Goal: Navigation & Orientation: Understand site structure

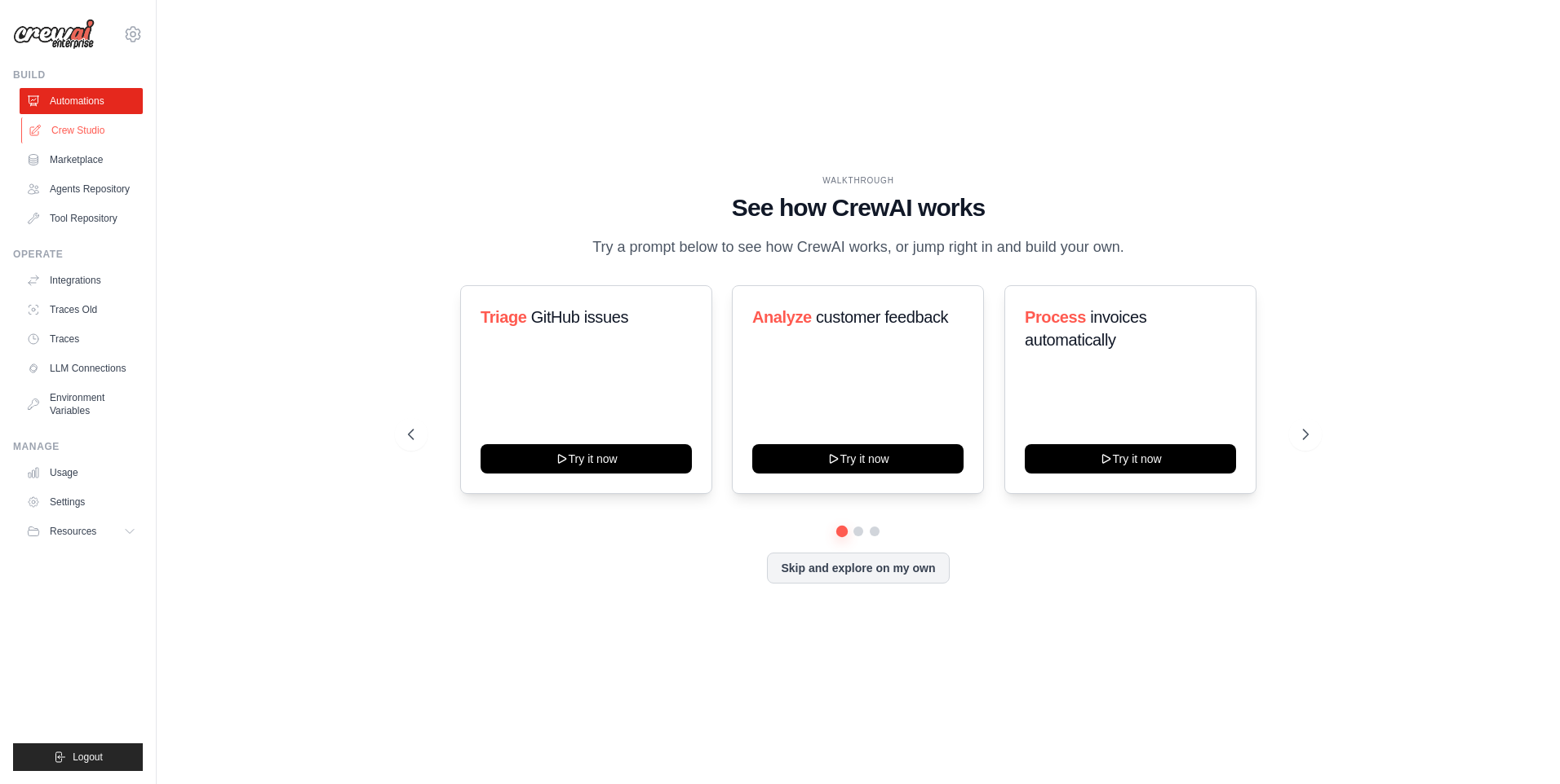
click at [103, 133] on link "Crew Studio" at bounding box center [83, 130] width 124 height 26
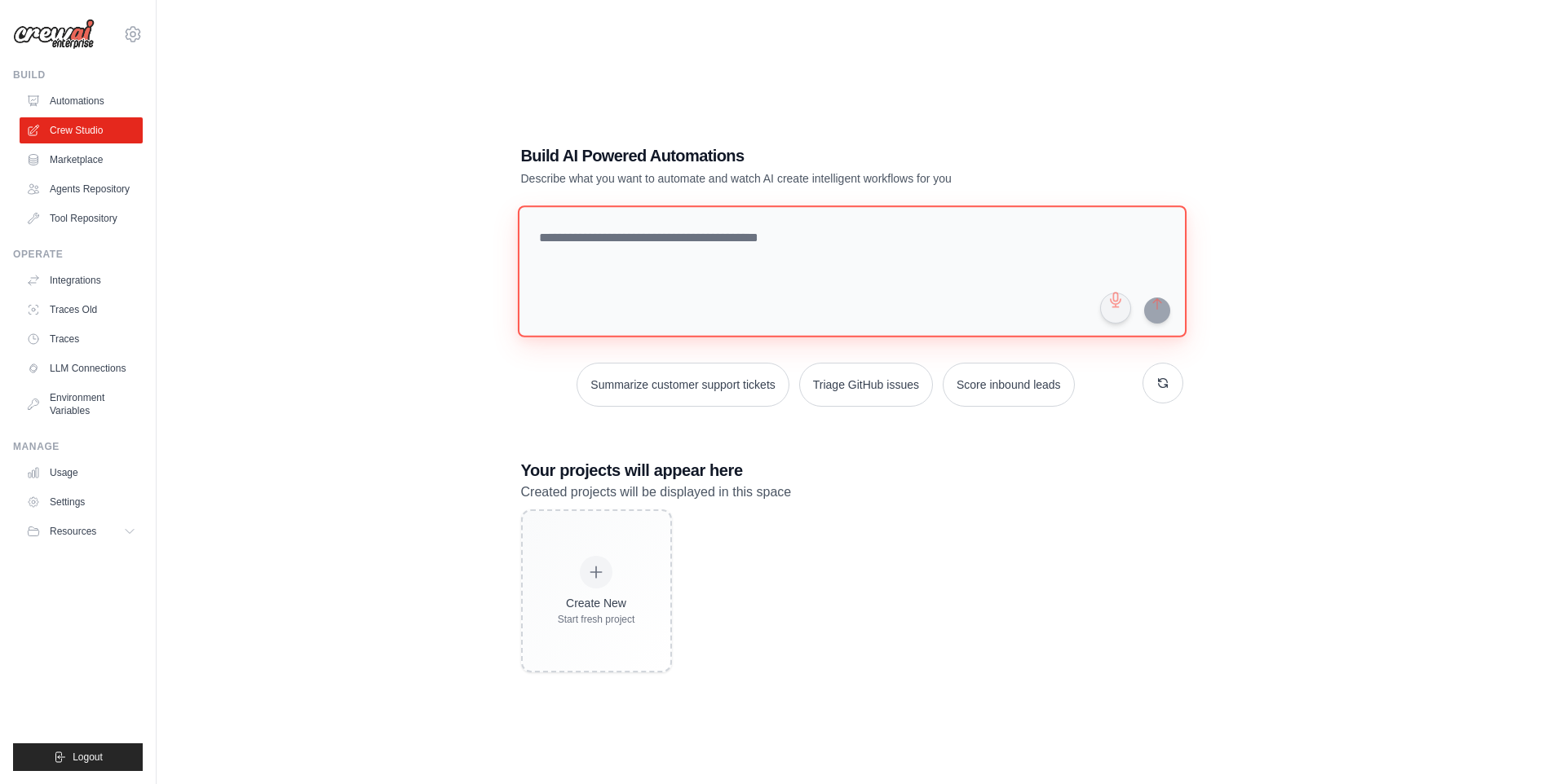
click at [728, 227] on textarea at bounding box center [851, 272] width 669 height 132
click at [78, 167] on link "Marketplace" at bounding box center [83, 159] width 124 height 26
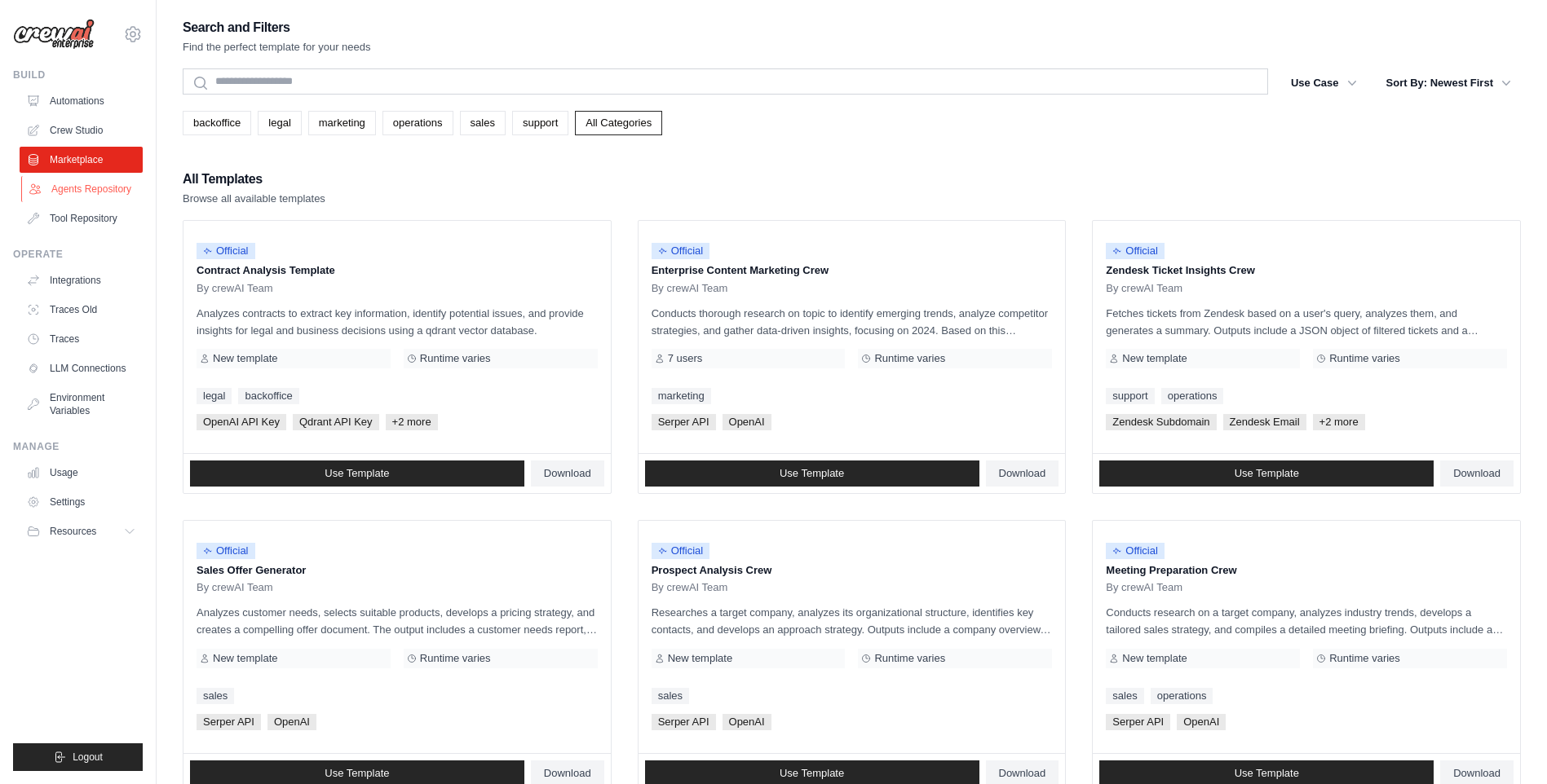
click at [77, 183] on link "Agents Repository" at bounding box center [83, 189] width 124 height 26
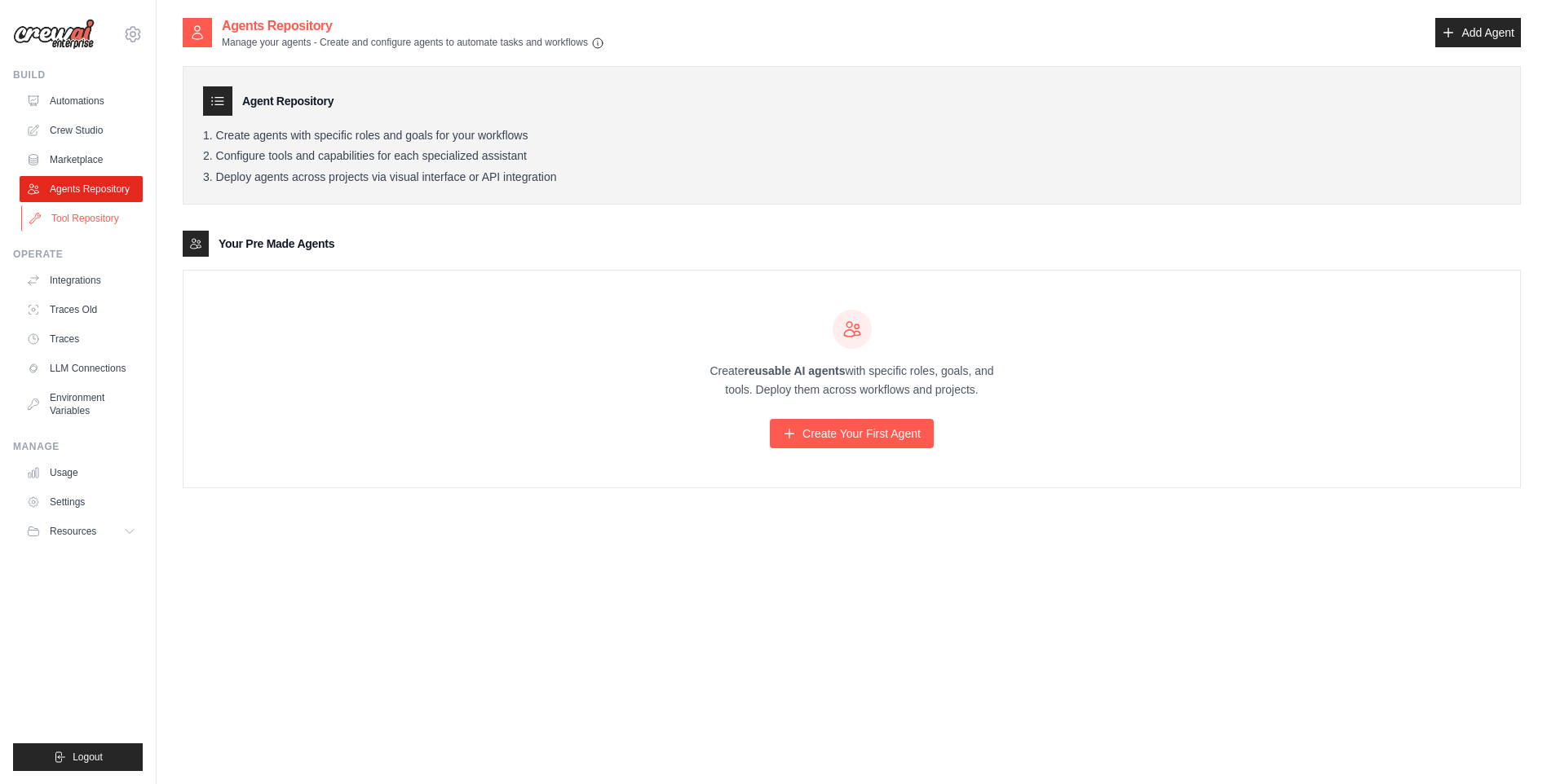
click at [55, 222] on link "Tool Repository" at bounding box center [83, 218] width 124 height 26
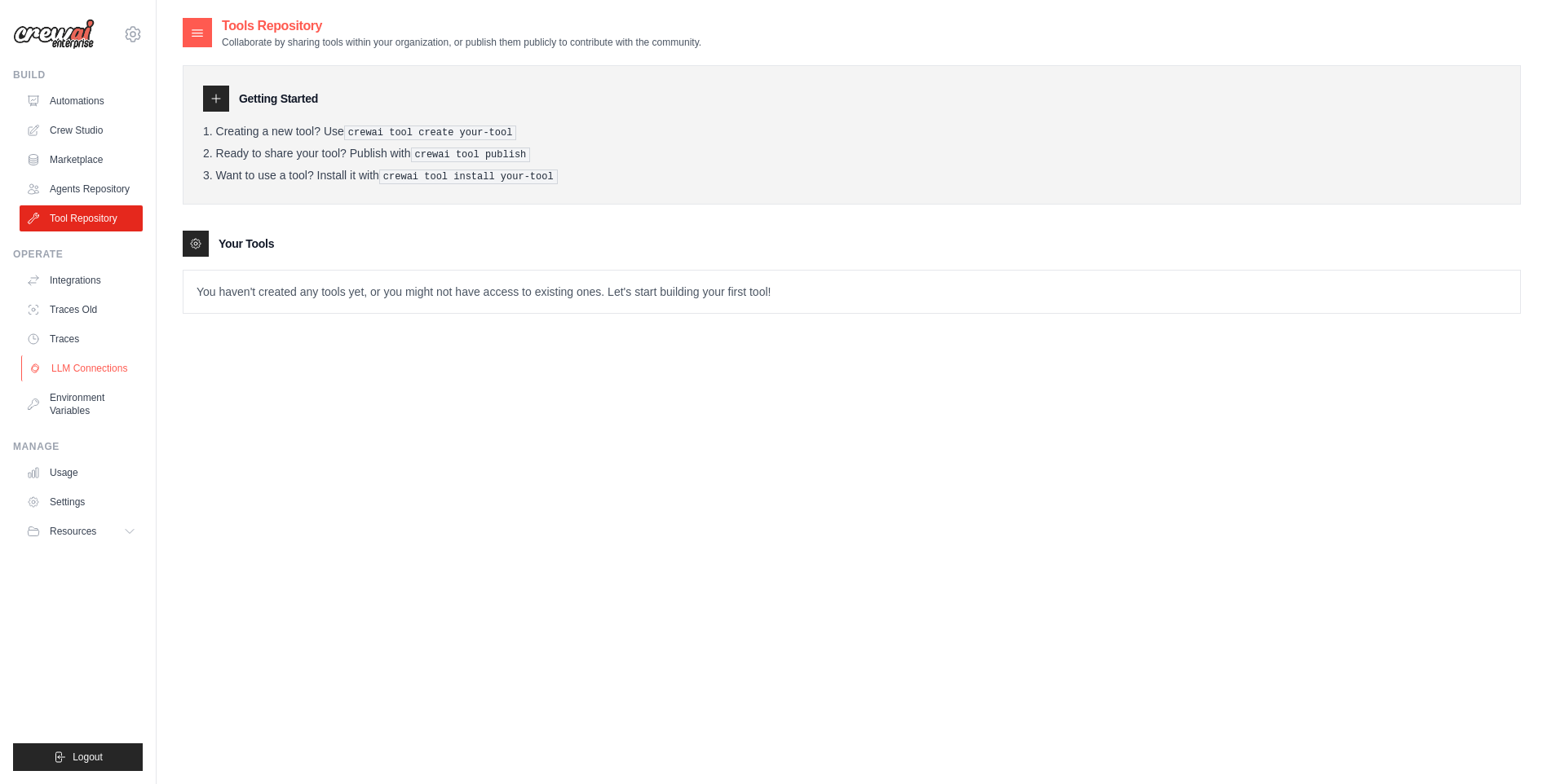
click at [68, 360] on link "LLM Connections" at bounding box center [83, 368] width 124 height 26
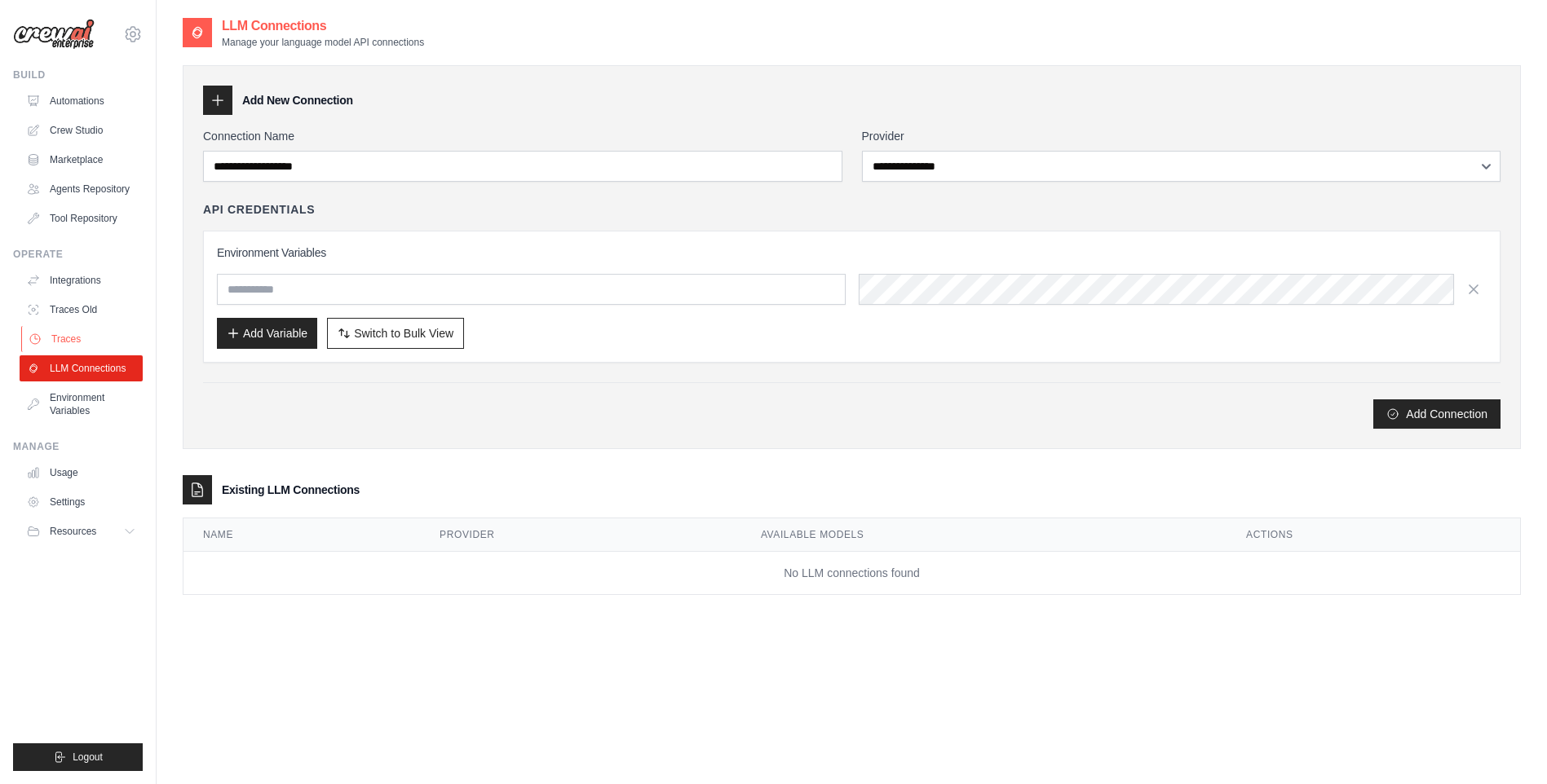
click at [62, 333] on link "Traces" at bounding box center [83, 338] width 124 height 26
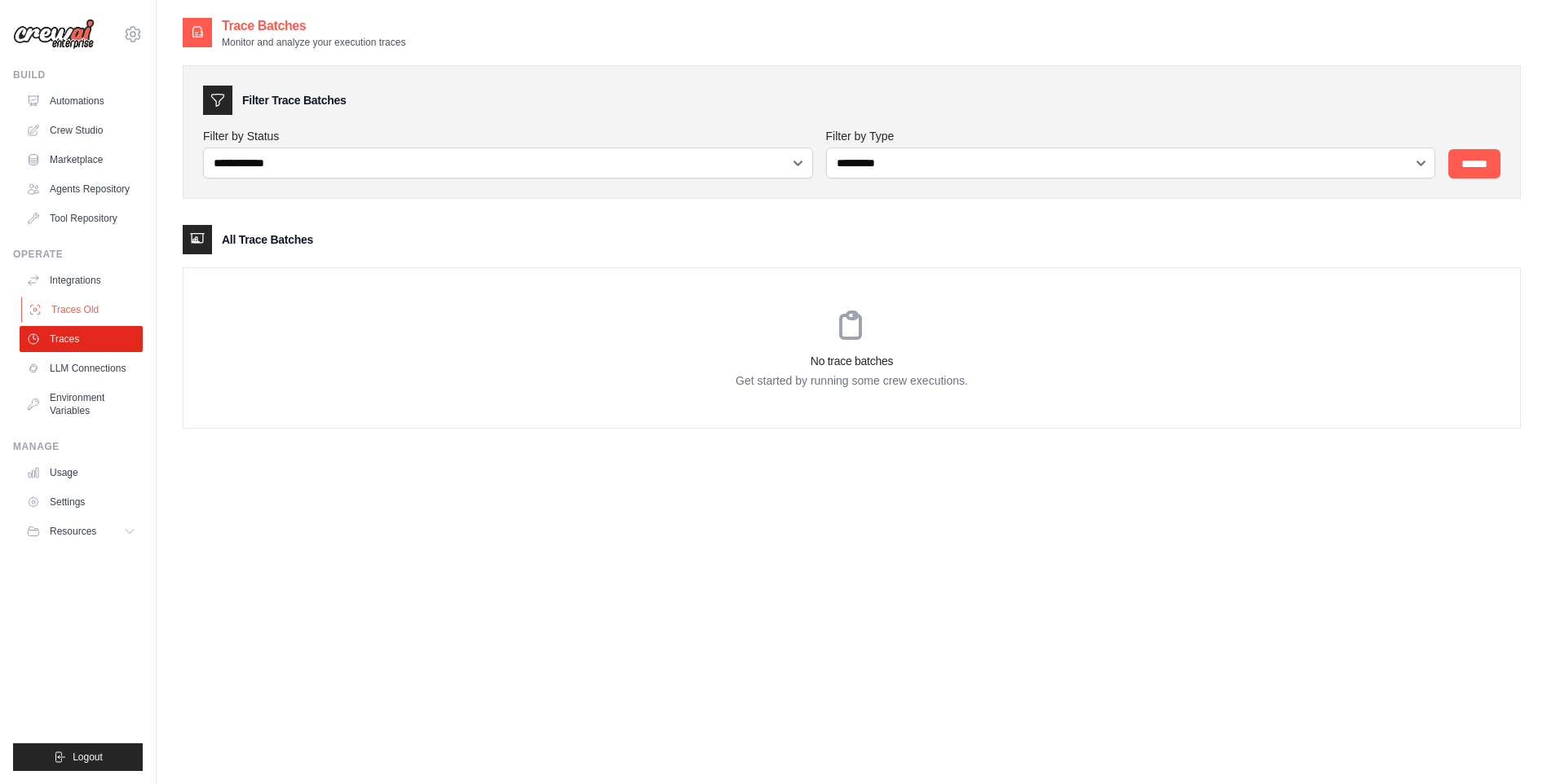
click at [81, 298] on link "Traces Old" at bounding box center [83, 310] width 124 height 26
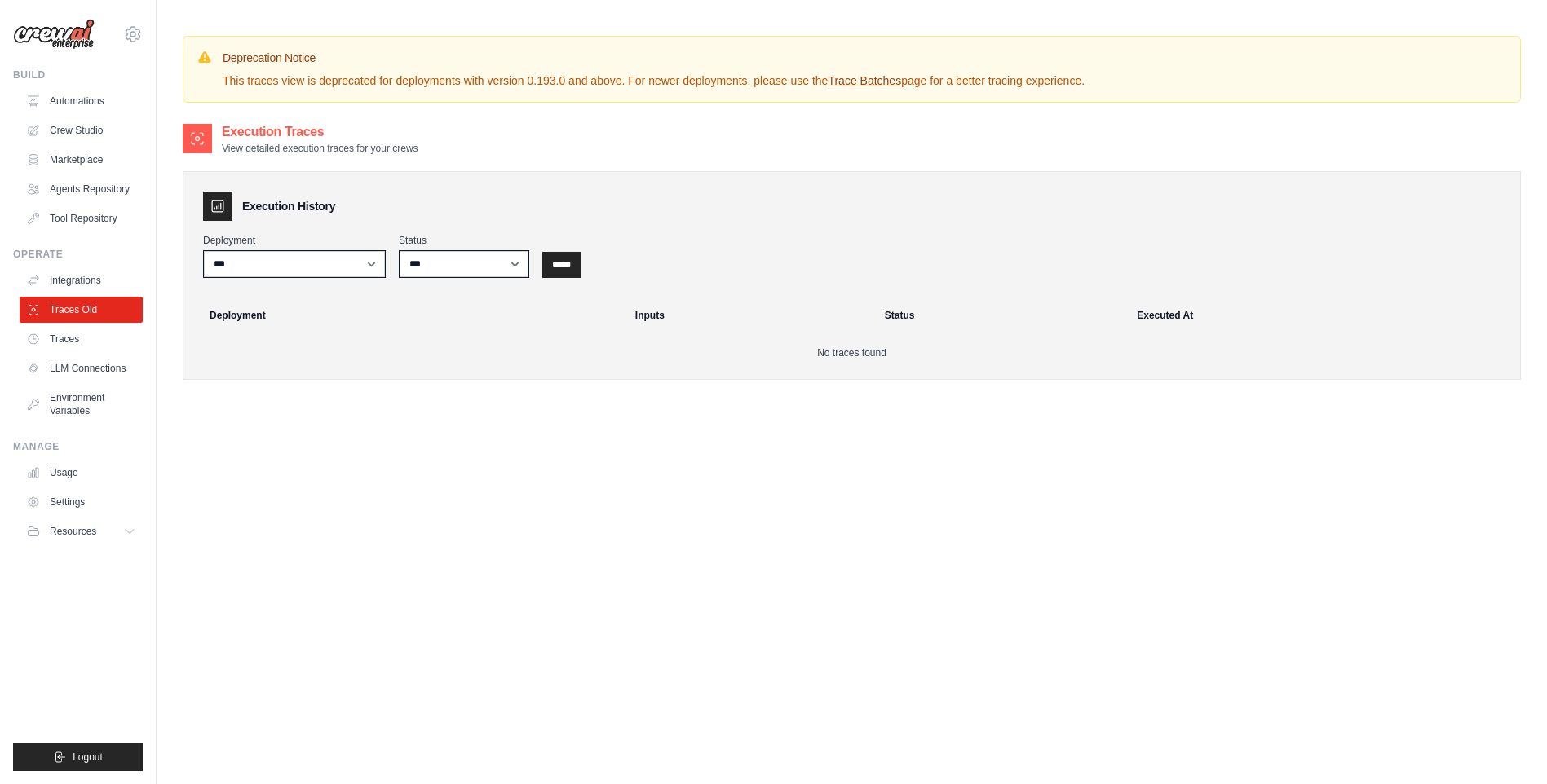
click at [77, 294] on ul "Integrations Traces Old Traces LLM Connections Environment Variables" at bounding box center [81, 345] width 124 height 157
click at [77, 282] on link "Integrations" at bounding box center [83, 280] width 124 height 26
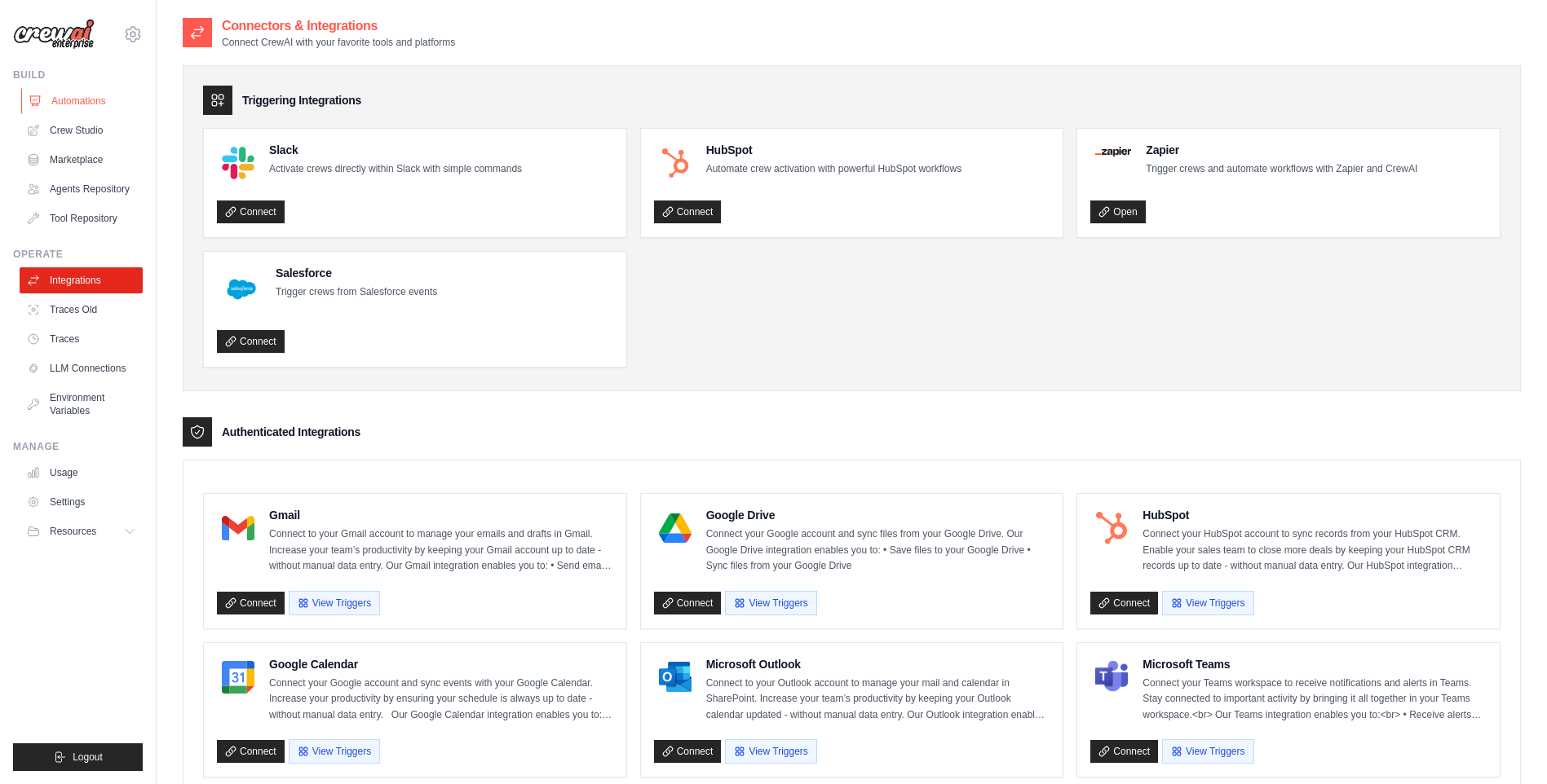
click at [92, 103] on link "Automations" at bounding box center [83, 100] width 124 height 26
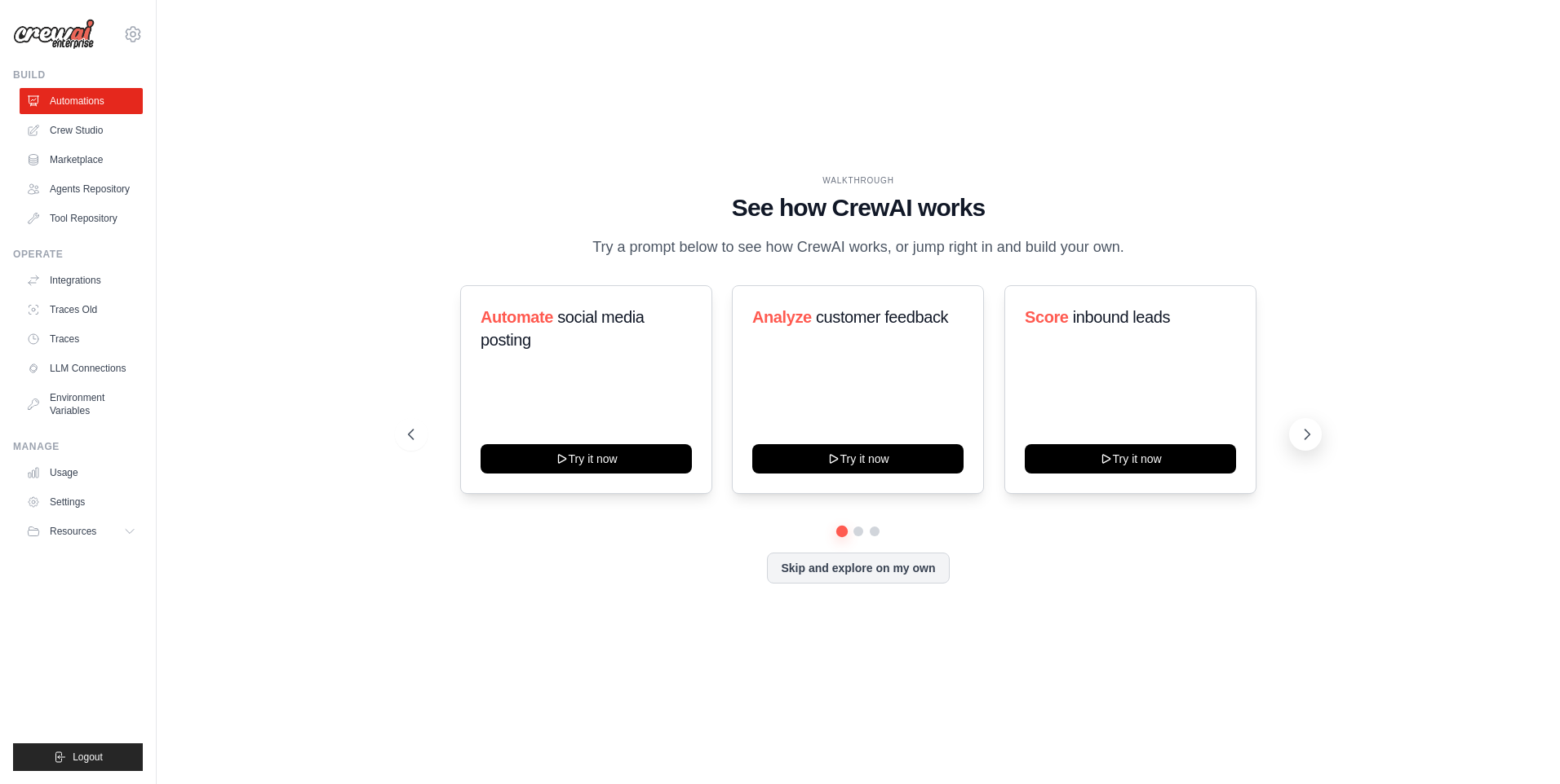
click at [1314, 430] on icon at bounding box center [1307, 434] width 16 height 16
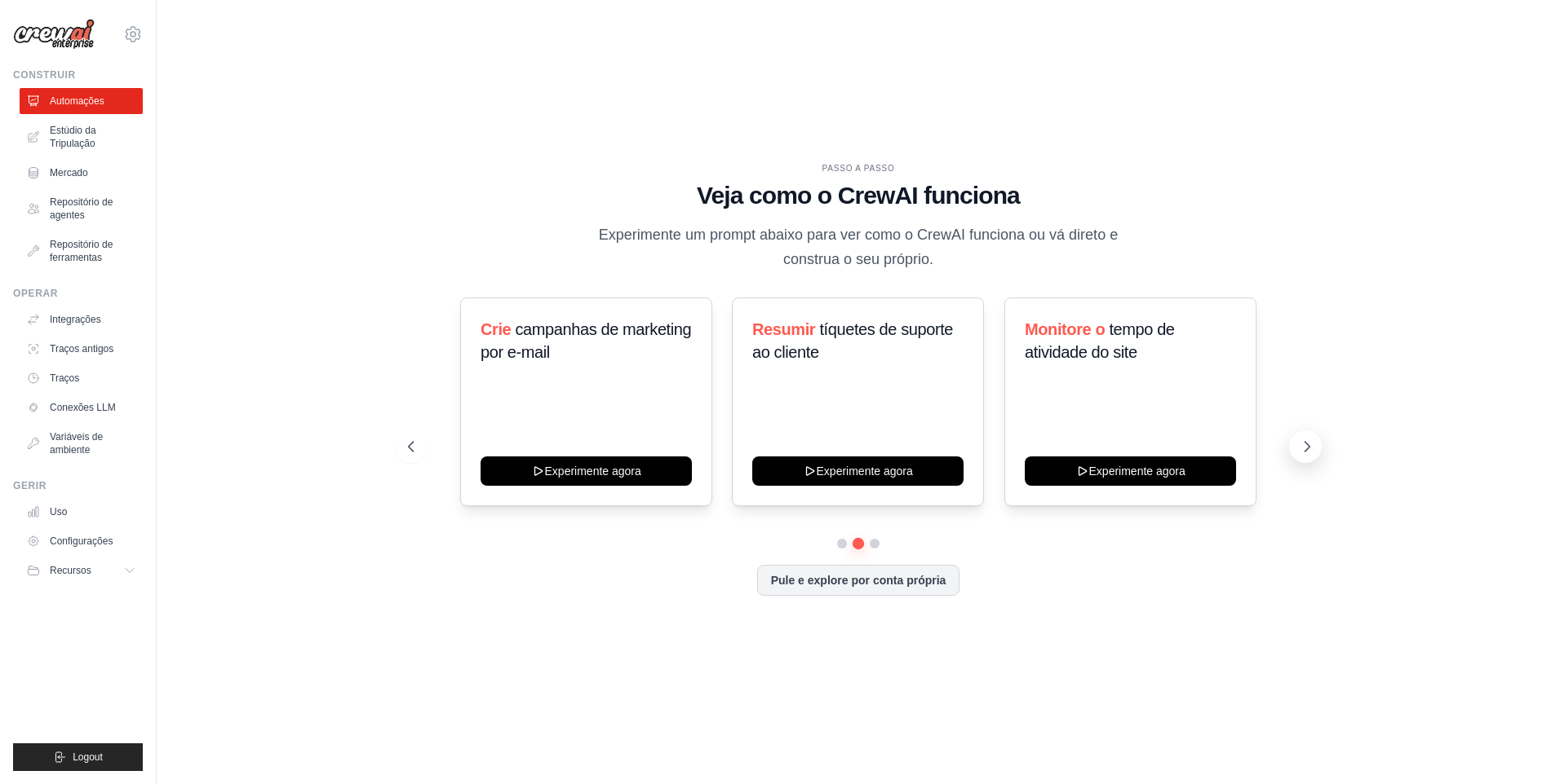
click at [1299, 440] on icon at bounding box center [1307, 447] width 16 height 16
click at [1301, 444] on icon at bounding box center [1307, 447] width 16 height 16
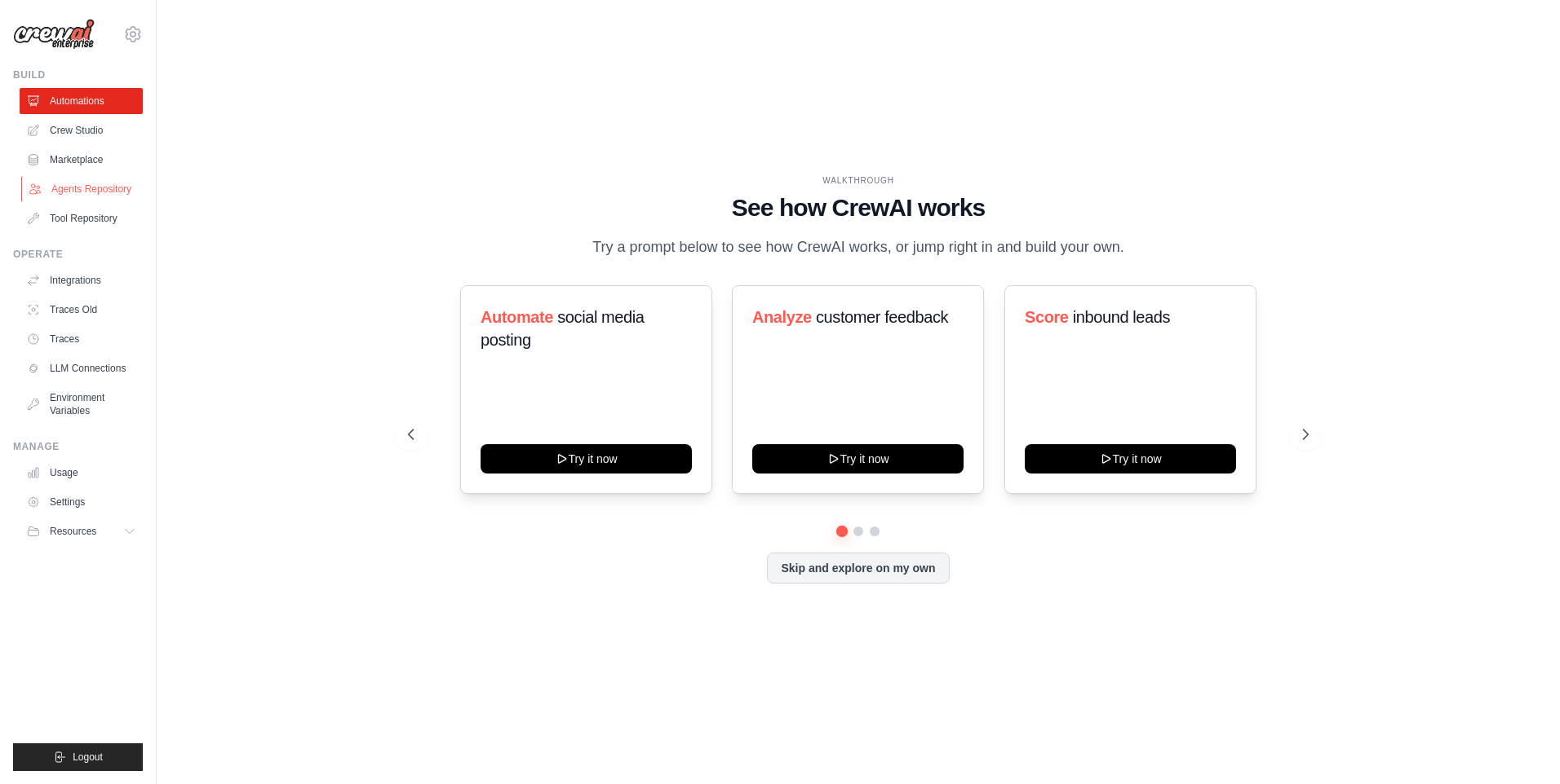
click at [78, 176] on link "Agents Repository" at bounding box center [83, 189] width 124 height 26
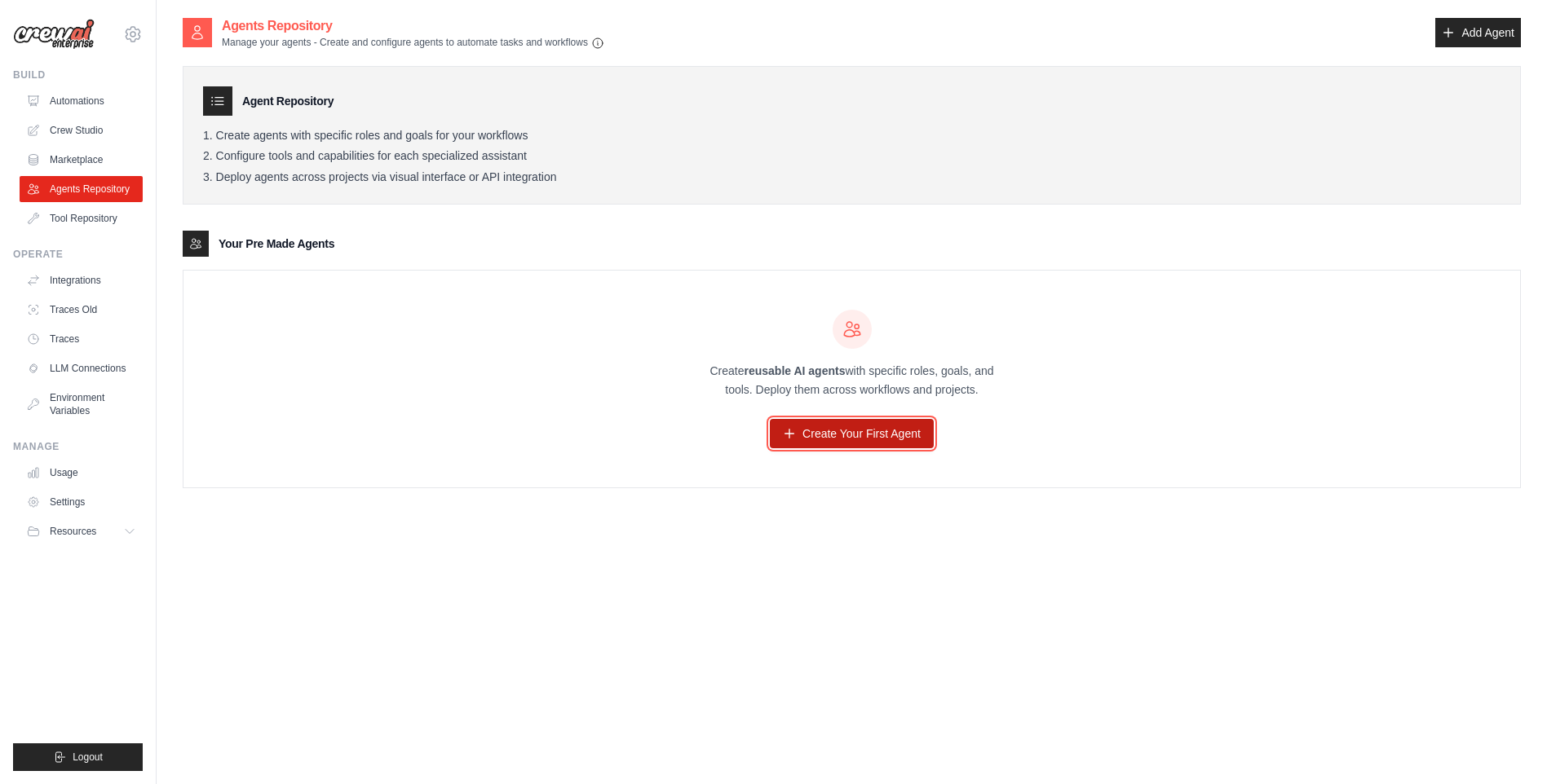
click at [840, 423] on link "Create Your First Agent" at bounding box center [851, 433] width 164 height 30
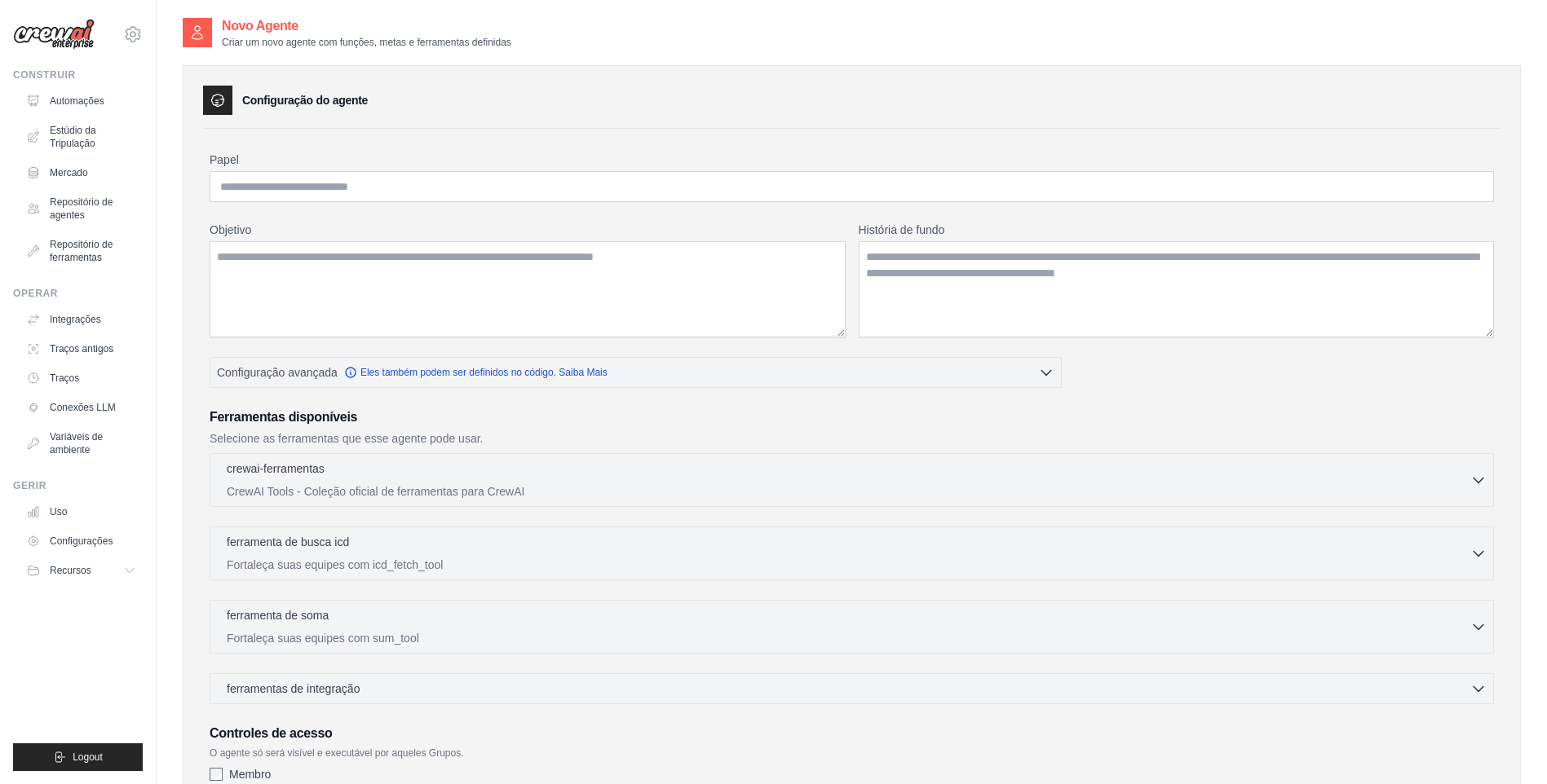
click at [778, 126] on div "Configuração do agente Papel Objetivo História de fundo Configuração avançada E…" at bounding box center [851, 474] width 1338 height 818
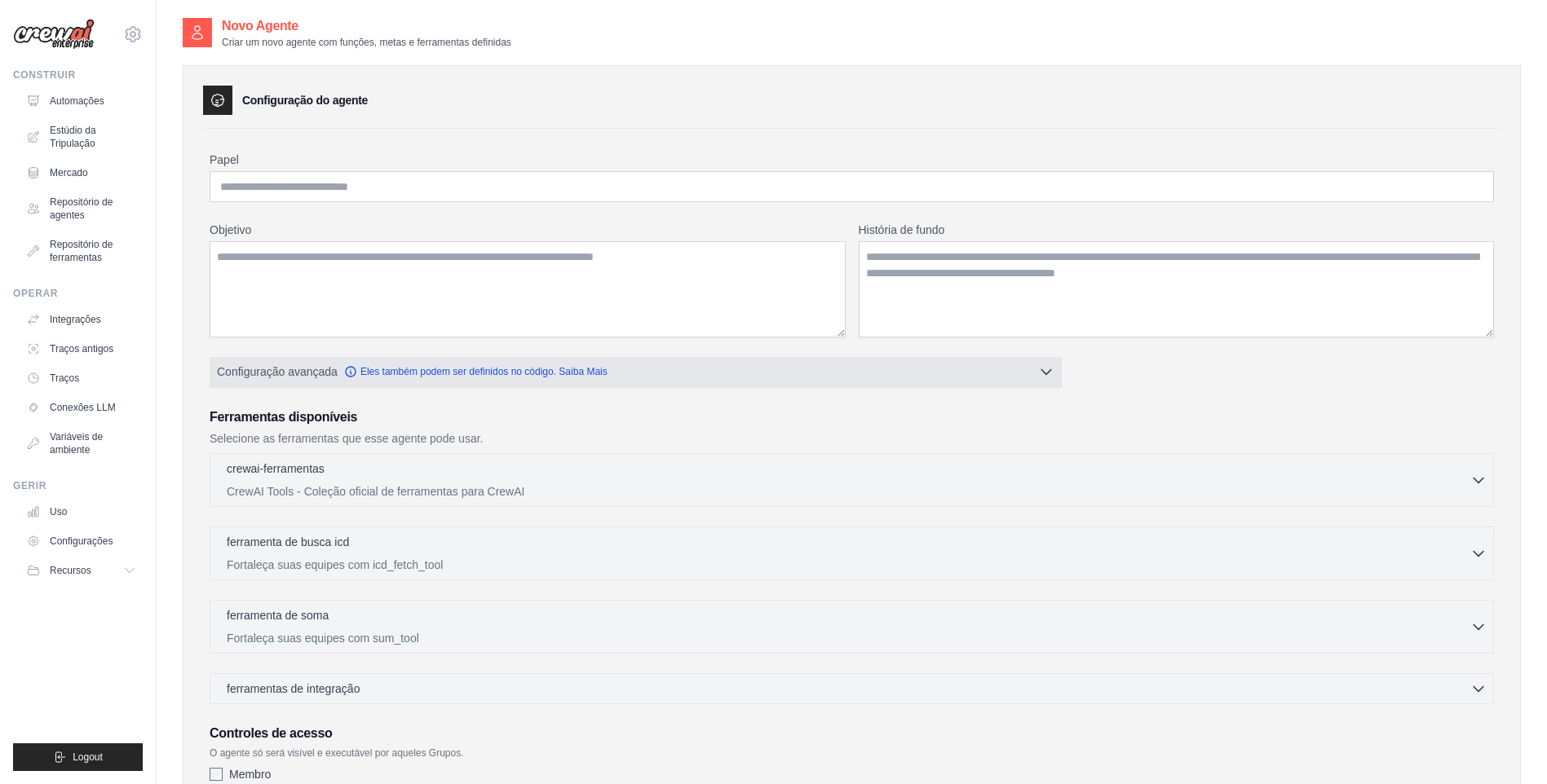
click at [662, 373] on button "Configuração avançada Eles também podem ser definidos no código. Saiba Mais" at bounding box center [636, 371] width 850 height 30
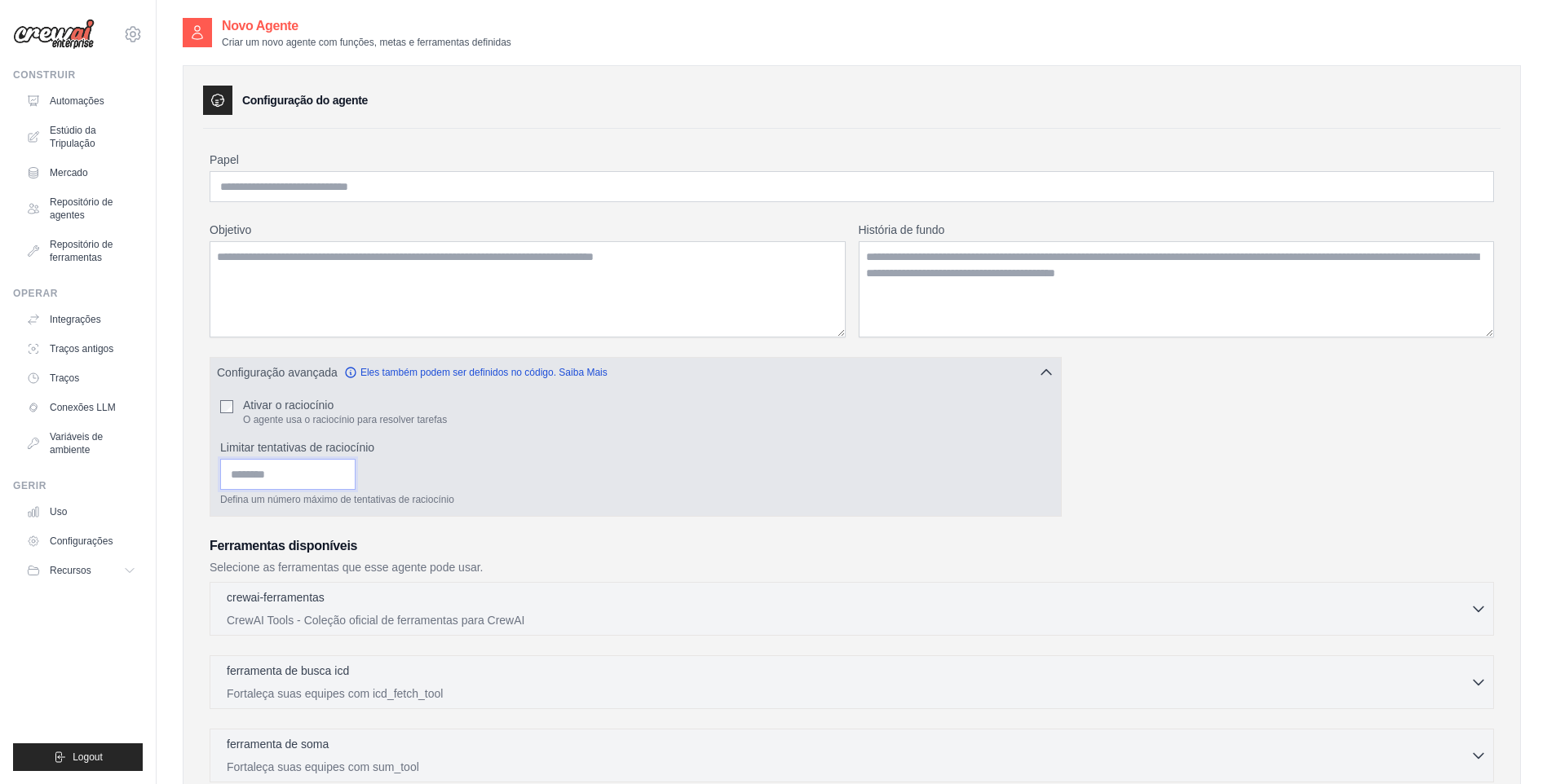
click at [275, 473] on input "Limitar tentativas de raciocínio" at bounding box center [287, 474] width 135 height 31
type input "*"
click at [234, 405] on div "Ativar o raciocínio O agente usa o raciocínio para resolver tarefas" at bounding box center [636, 412] width 831 height 30
click at [269, 475] on input "*" at bounding box center [287, 474] width 135 height 31
click at [977, 364] on button "Configuração avançada Eles também podem ser definidos no código. Saiba Mais" at bounding box center [636, 371] width 850 height 30
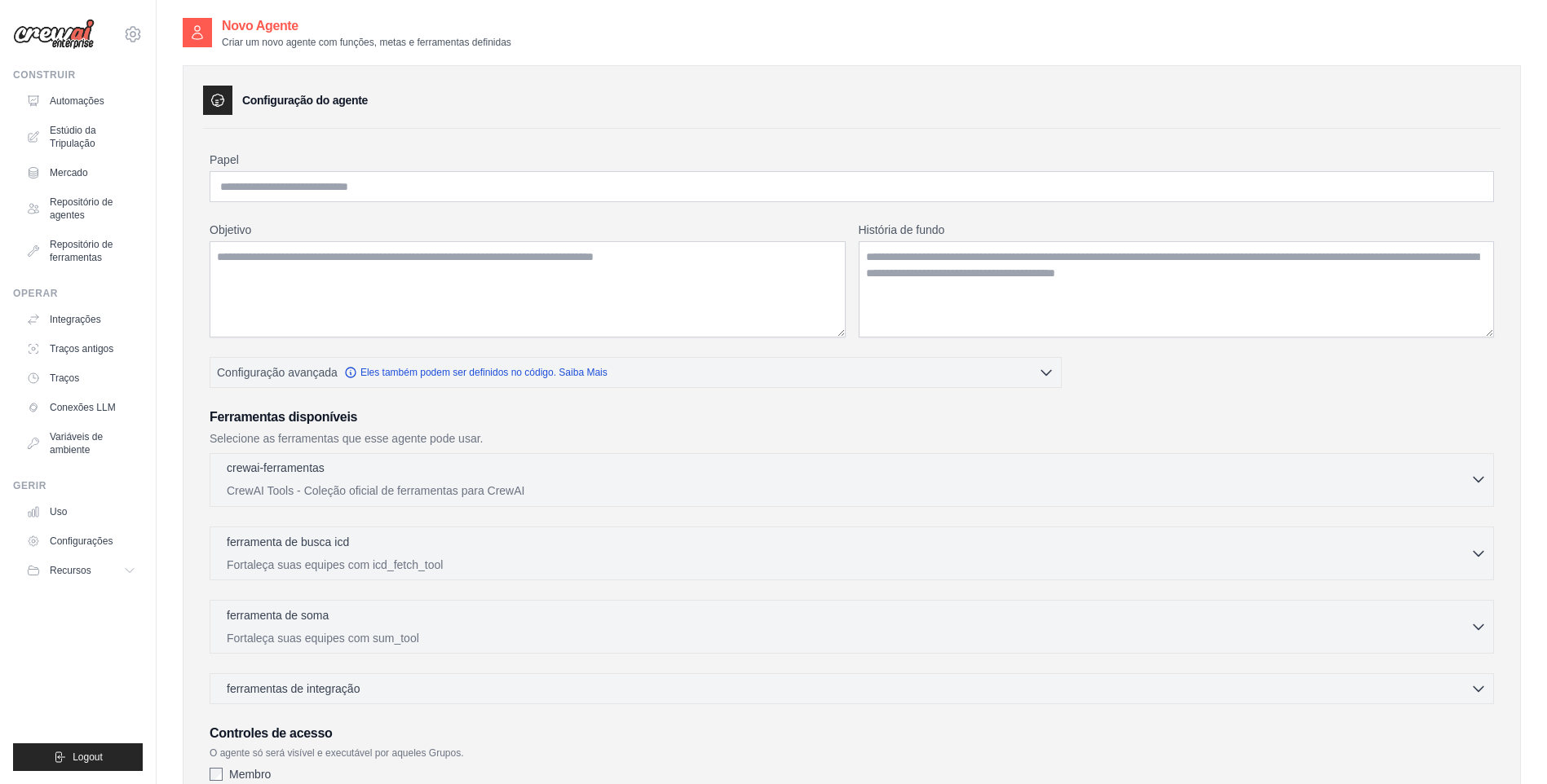
click at [564, 481] on div "crewai-ferramentas 0 selected CrewAI Tools - Coleção oficial de ferramentas par…" at bounding box center [848, 480] width 1244 height 39
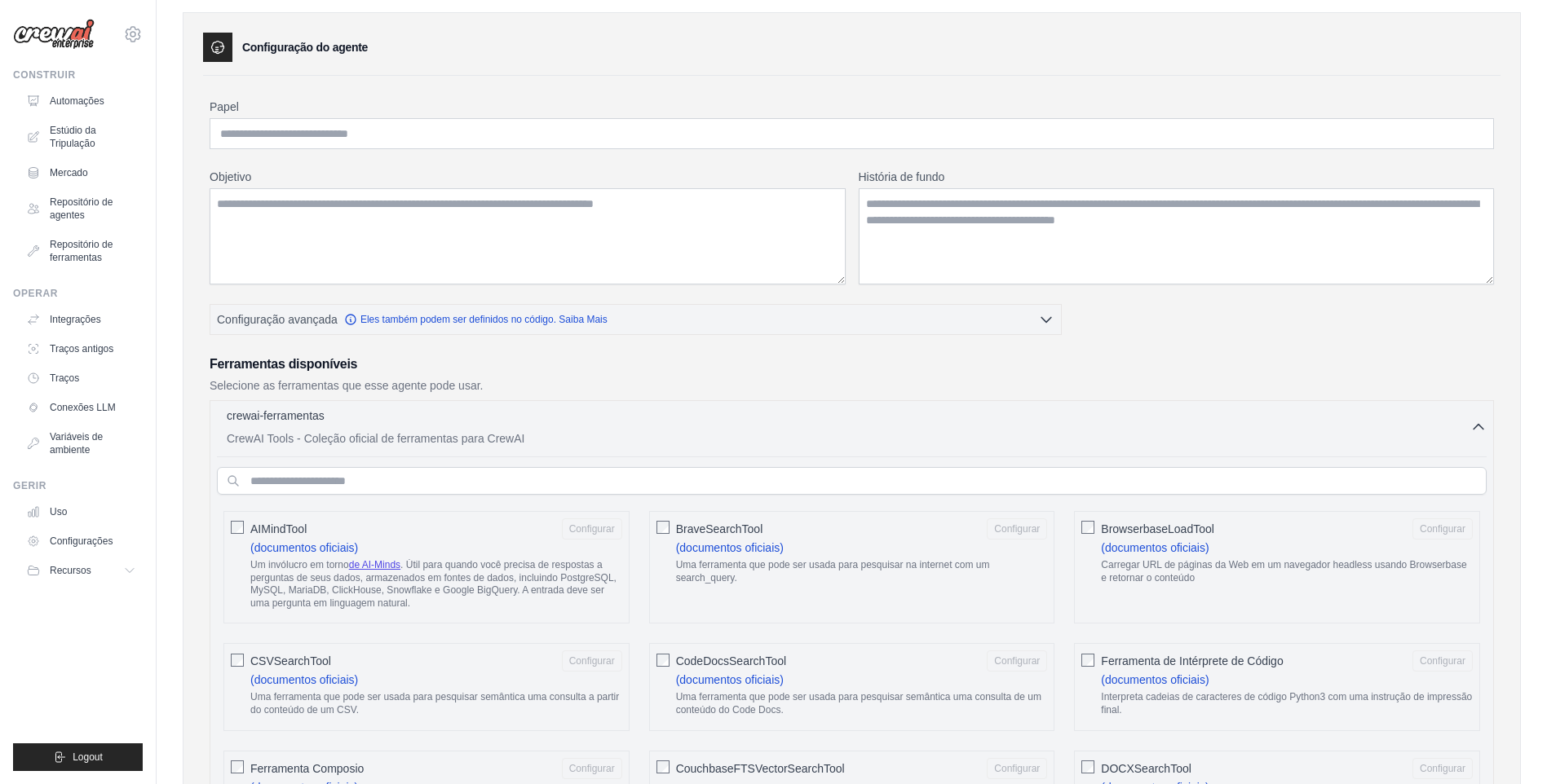
scroll to position [81, 0]
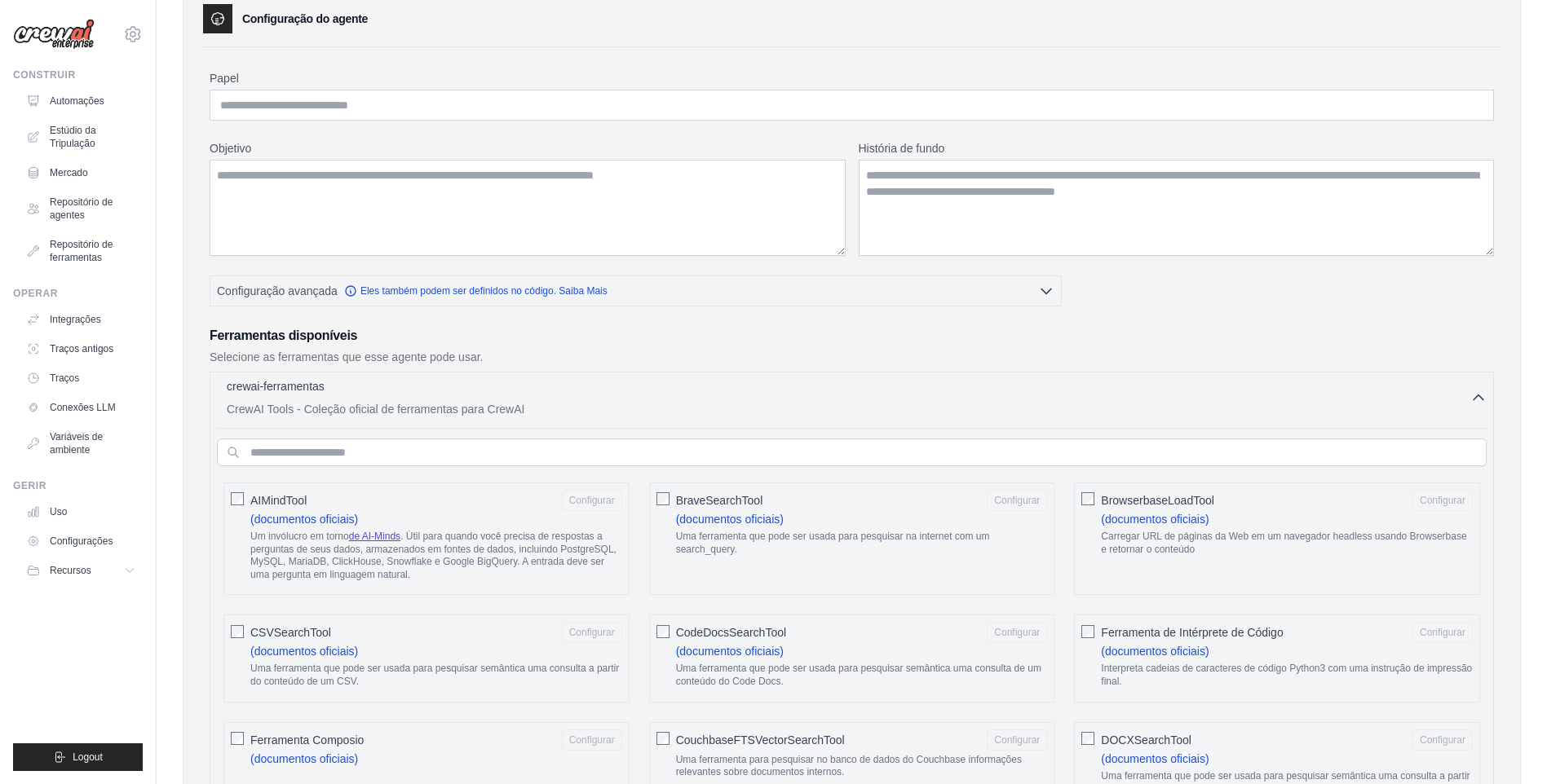
click at [564, 410] on p "CrewAI Tools - Coleção oficial de ferramentas para CrewAI" at bounding box center [848, 409] width 1244 height 16
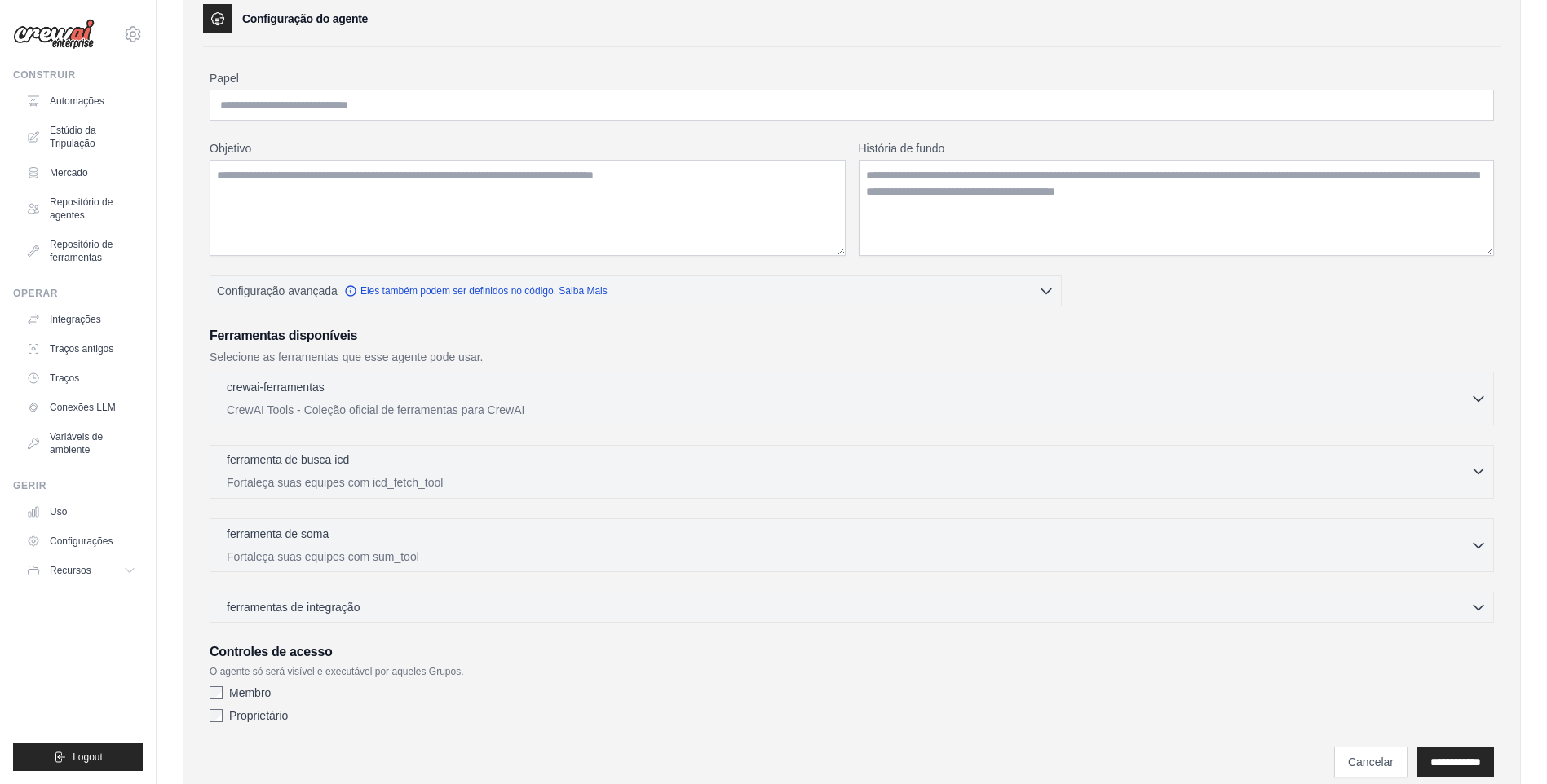
click at [517, 455] on div "ferramenta de busca icd 0 selected" at bounding box center [848, 462] width 1244 height 20
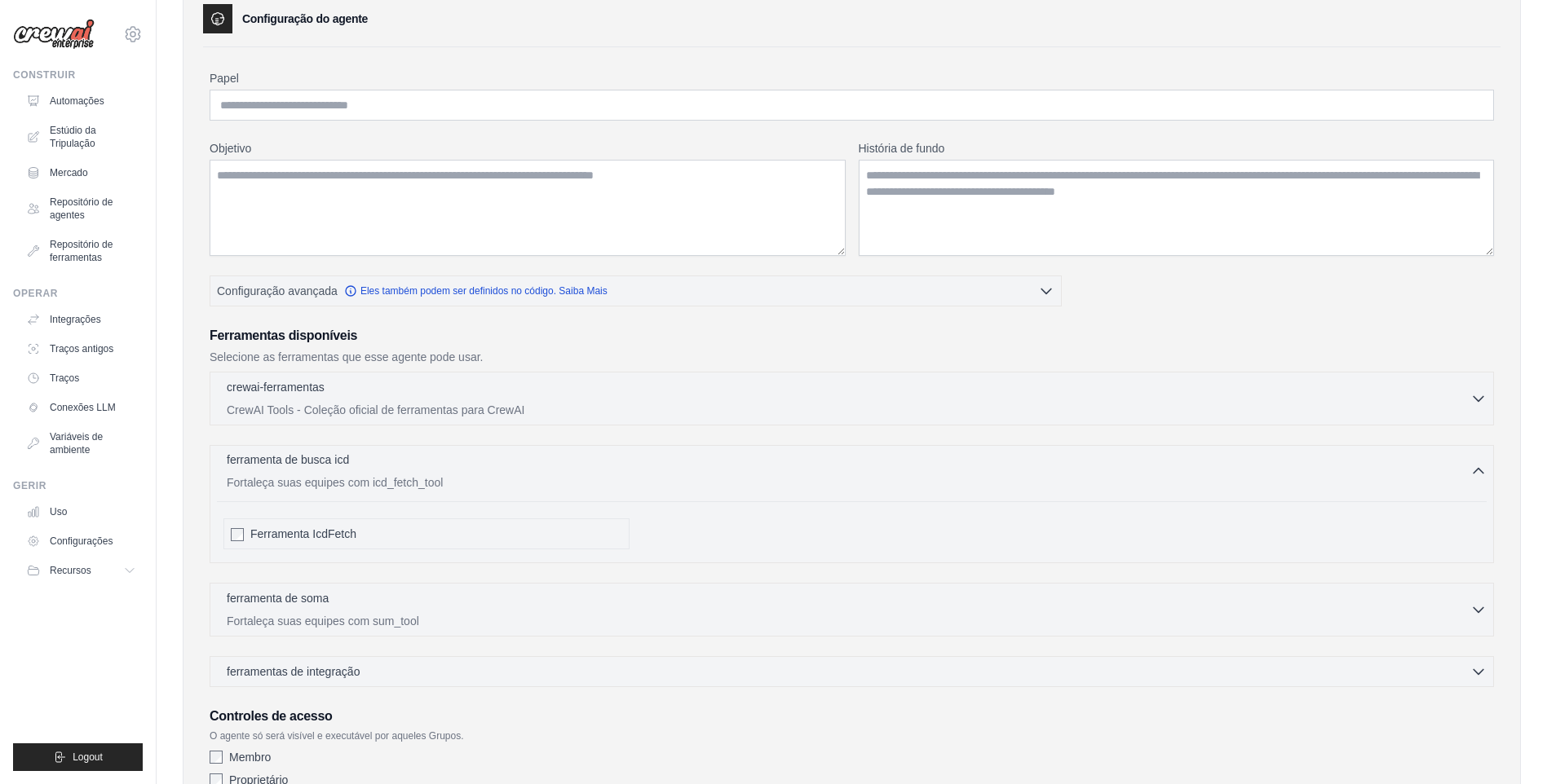
click at [517, 455] on div "ferramenta de busca icd 0 selected" at bounding box center [848, 462] width 1244 height 20
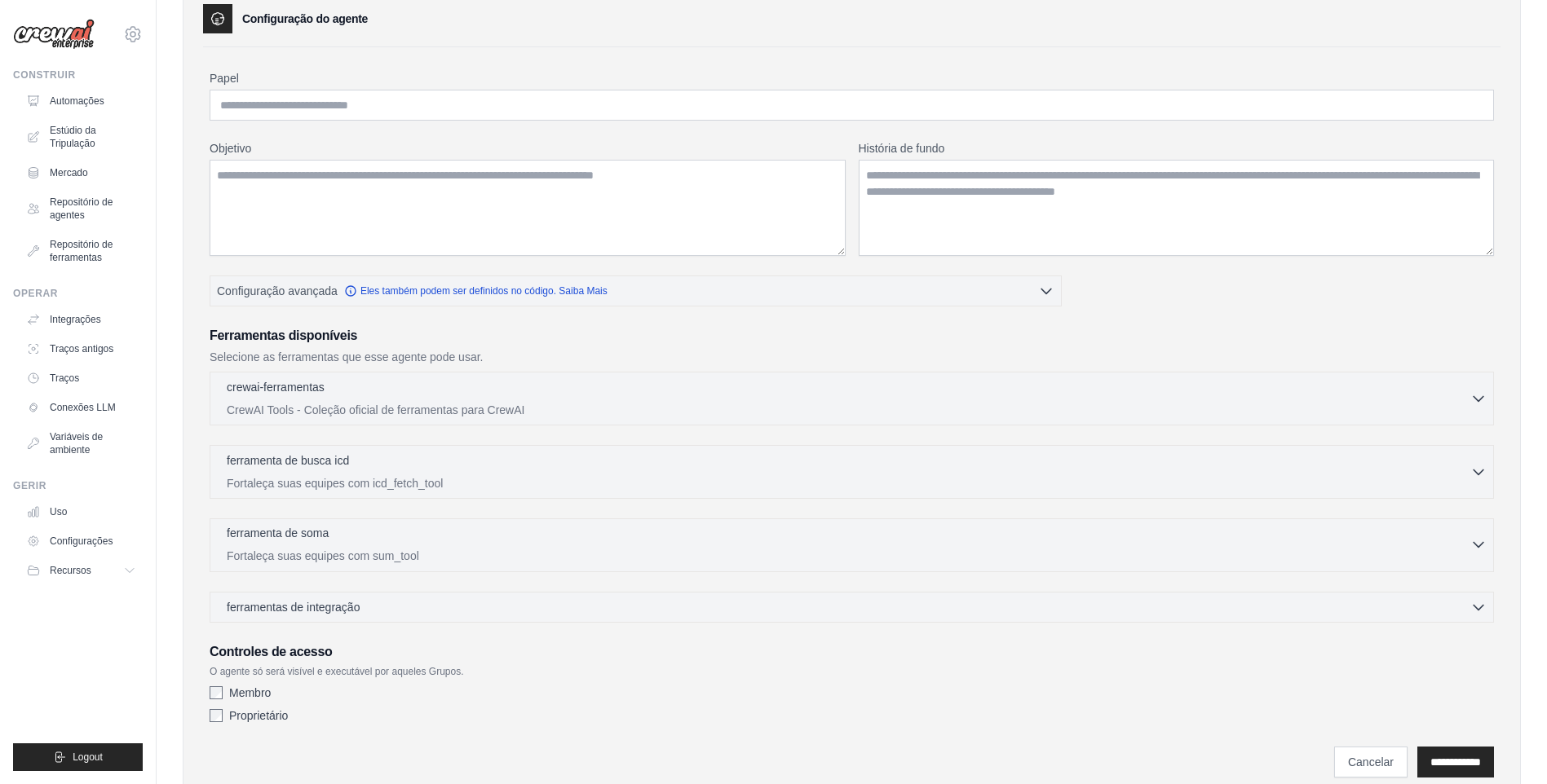
click at [456, 548] on p "Fortaleça suas equipes com sum_tool" at bounding box center [848, 556] width 1244 height 16
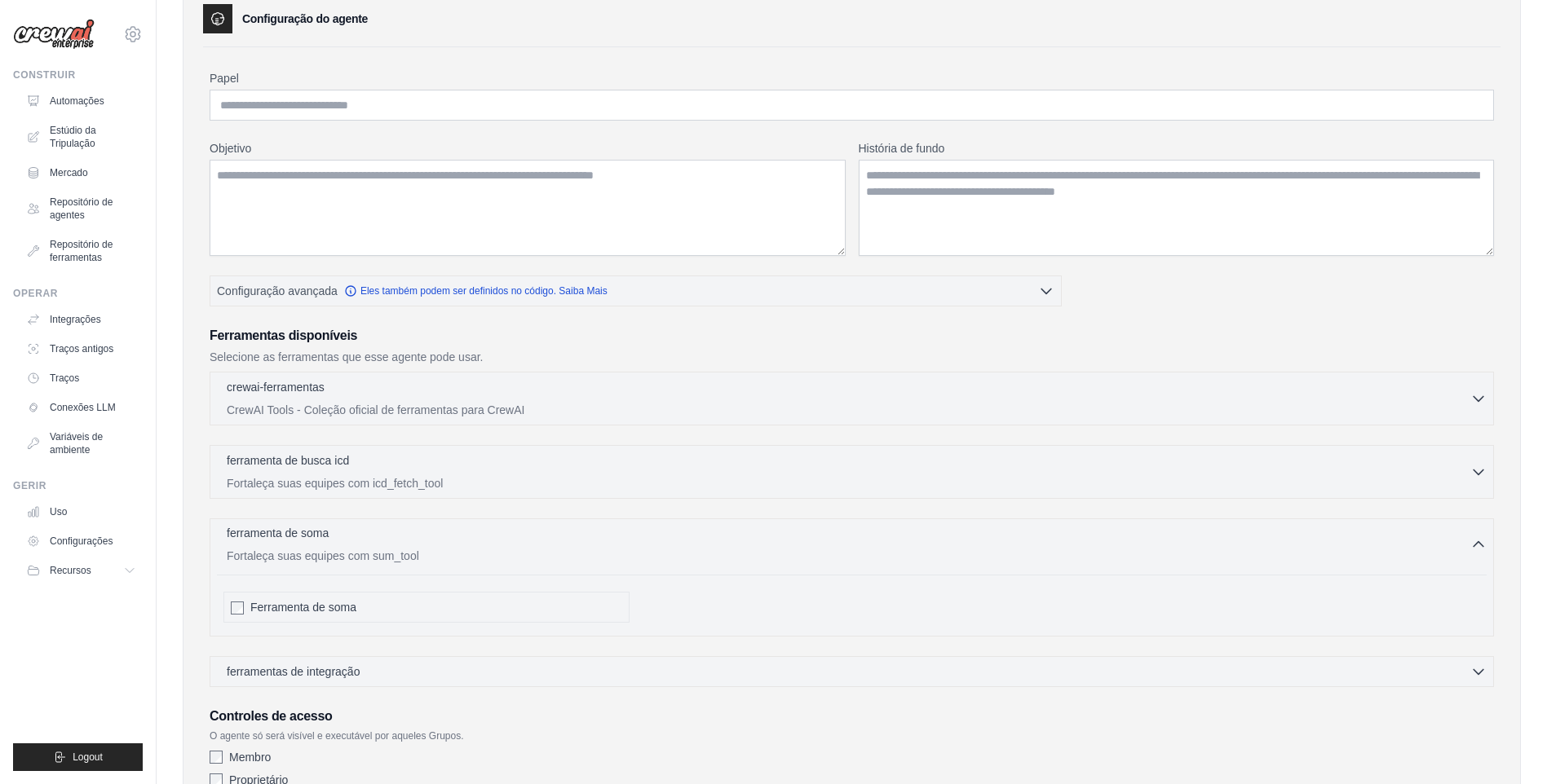
click at [490, 541] on div "ferramenta de soma 0 selected" at bounding box center [848, 535] width 1244 height 20
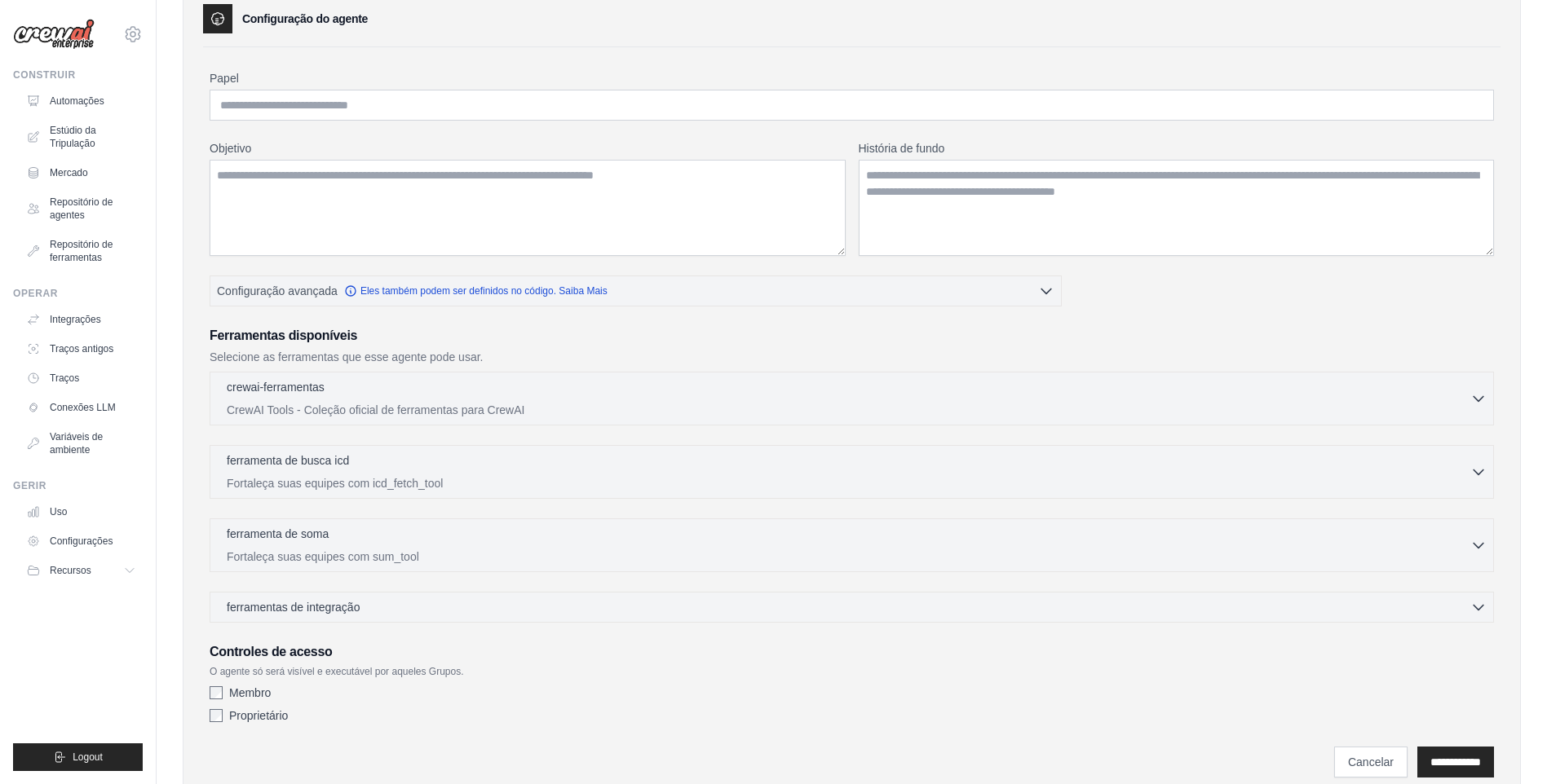
click at [451, 587] on div "crewai-ferramentas 0 selected CrewAI Tools - Coleção oficial de ferramentas par…" at bounding box center [851, 497] width 1285 height 251
click at [447, 601] on div "ferramentas de integração 0 selected" at bounding box center [857, 607] width 1261 height 16
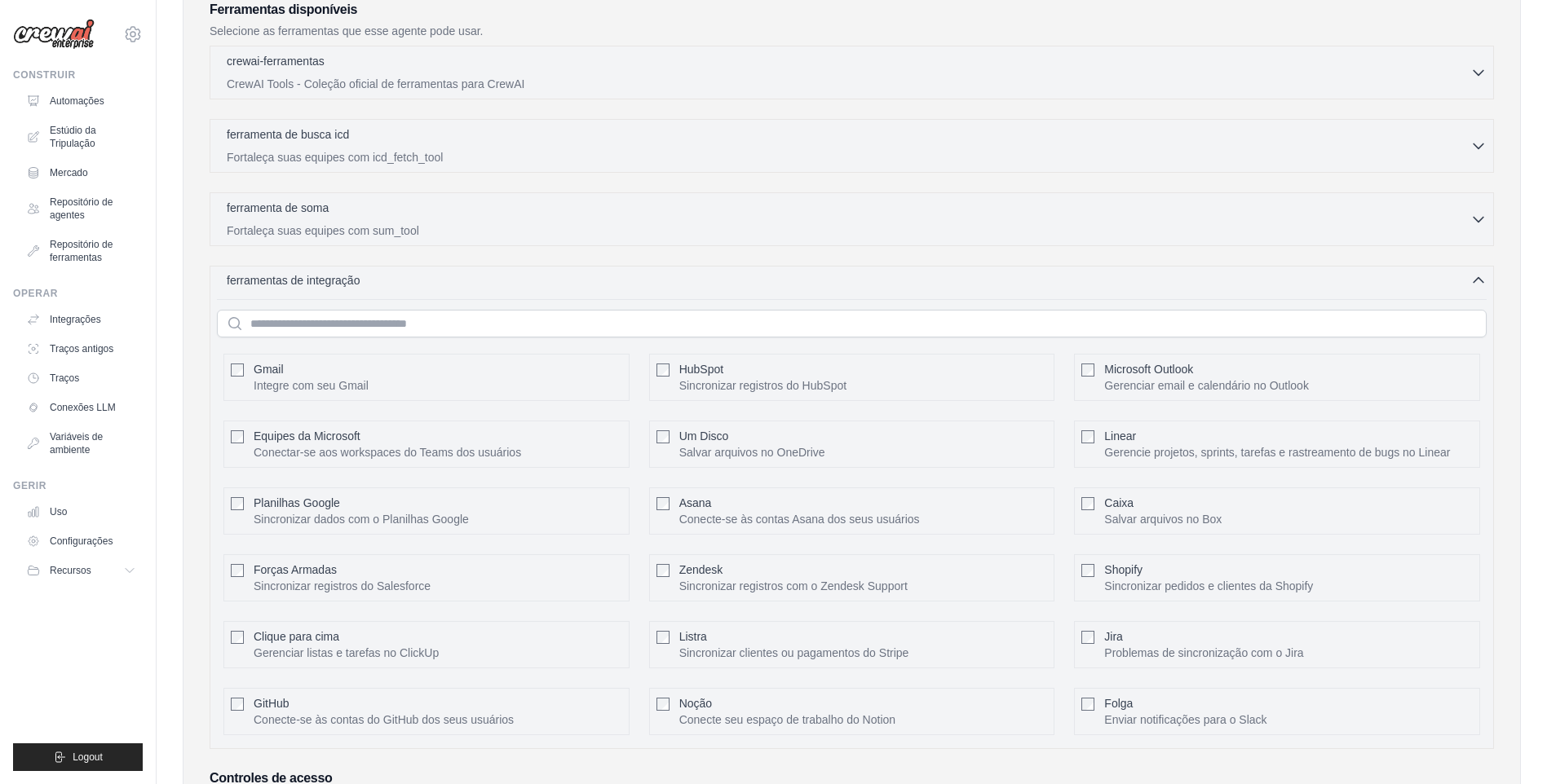
scroll to position [490, 0]
click at [403, 288] on div "ferramentas de integração 0 selected" at bounding box center [857, 280] width 1261 height 16
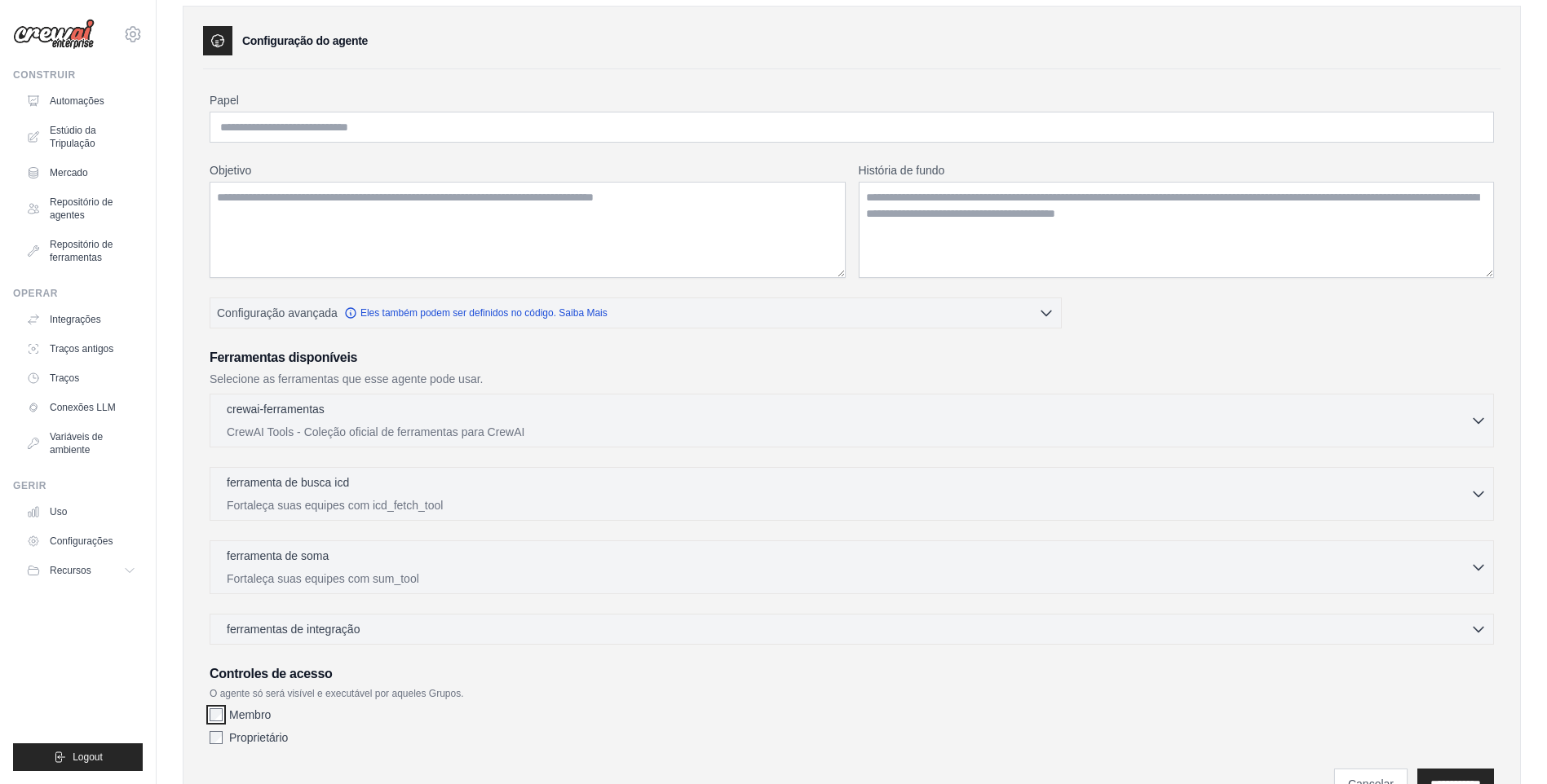
scroll to position [0, 0]
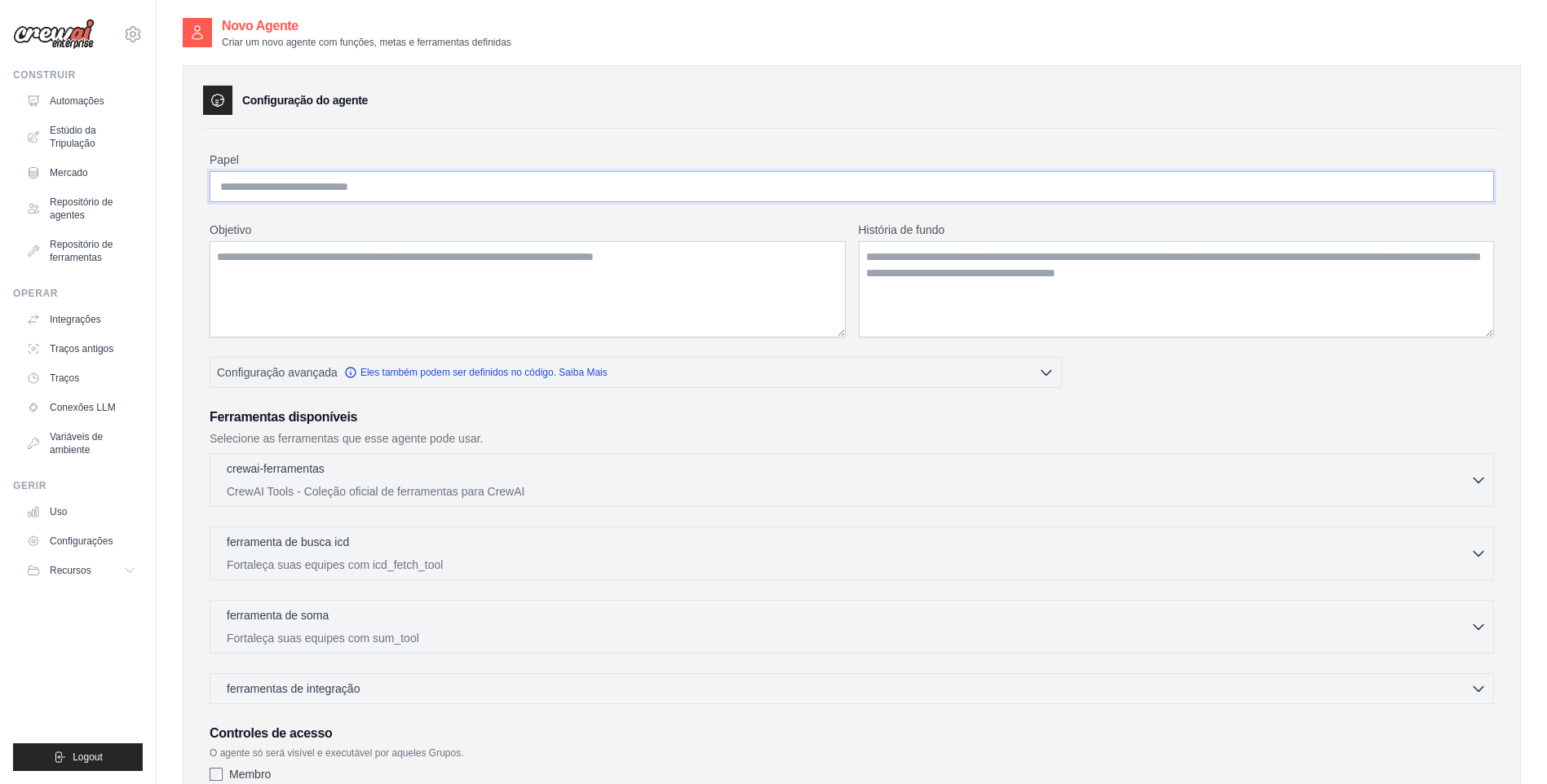
click at [463, 188] on input "Papel" at bounding box center [851, 186] width 1285 height 31
click at [719, 142] on div "Papel Objetivo História de fundo Configuração avançada Eles também podem ser de…" at bounding box center [852, 496] width 1298 height 734
click at [830, 121] on div "Configuração do agente Papel Objetivo História de fundo Configuração avançada *…" at bounding box center [851, 474] width 1338 height 818
click at [125, 28] on icon at bounding box center [133, 34] width 20 height 20
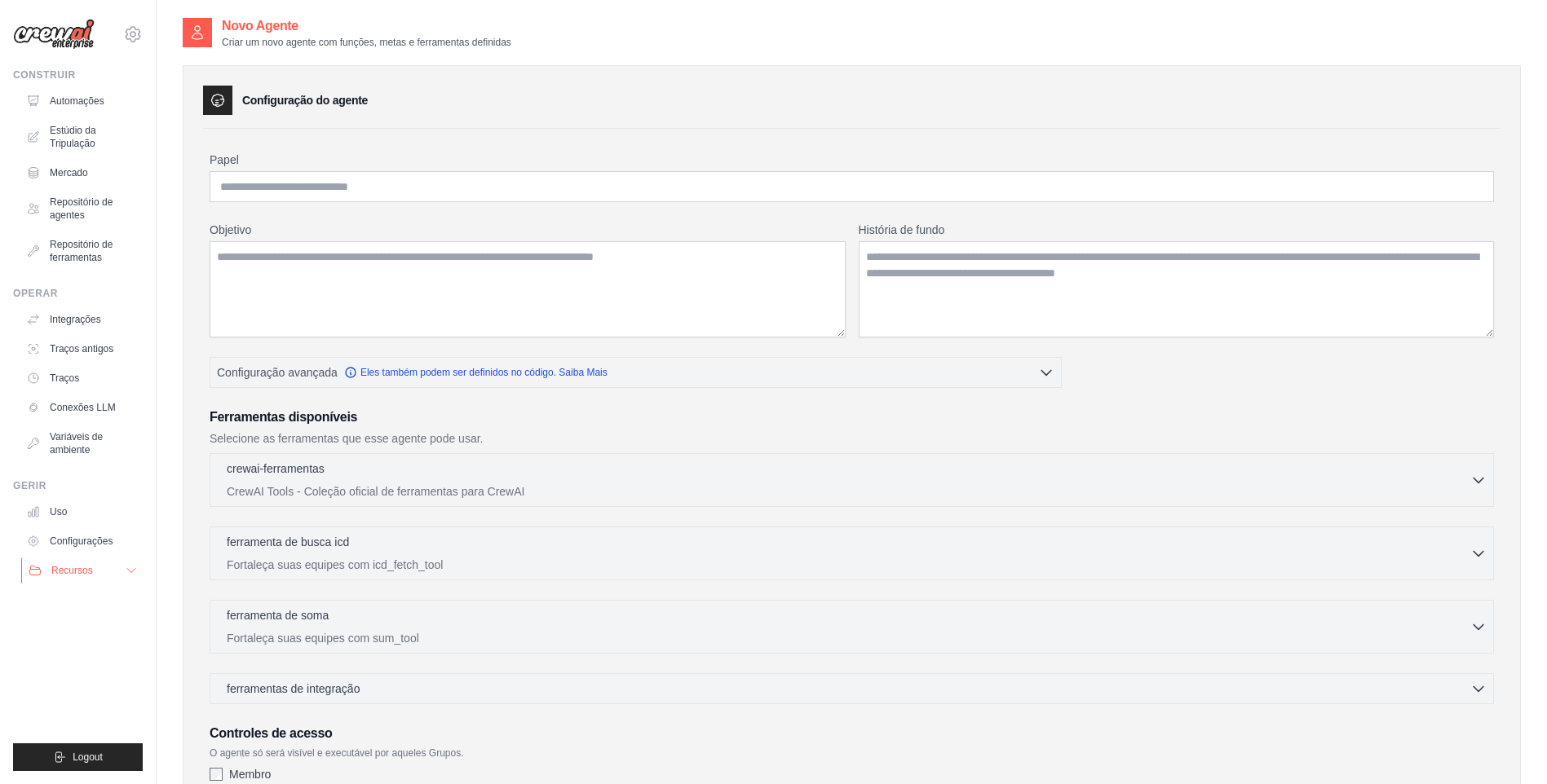
click at [103, 567] on button "Recursos" at bounding box center [83, 570] width 124 height 26
click at [95, 452] on font "Variáveis de ambiente" at bounding box center [94, 443] width 87 height 26
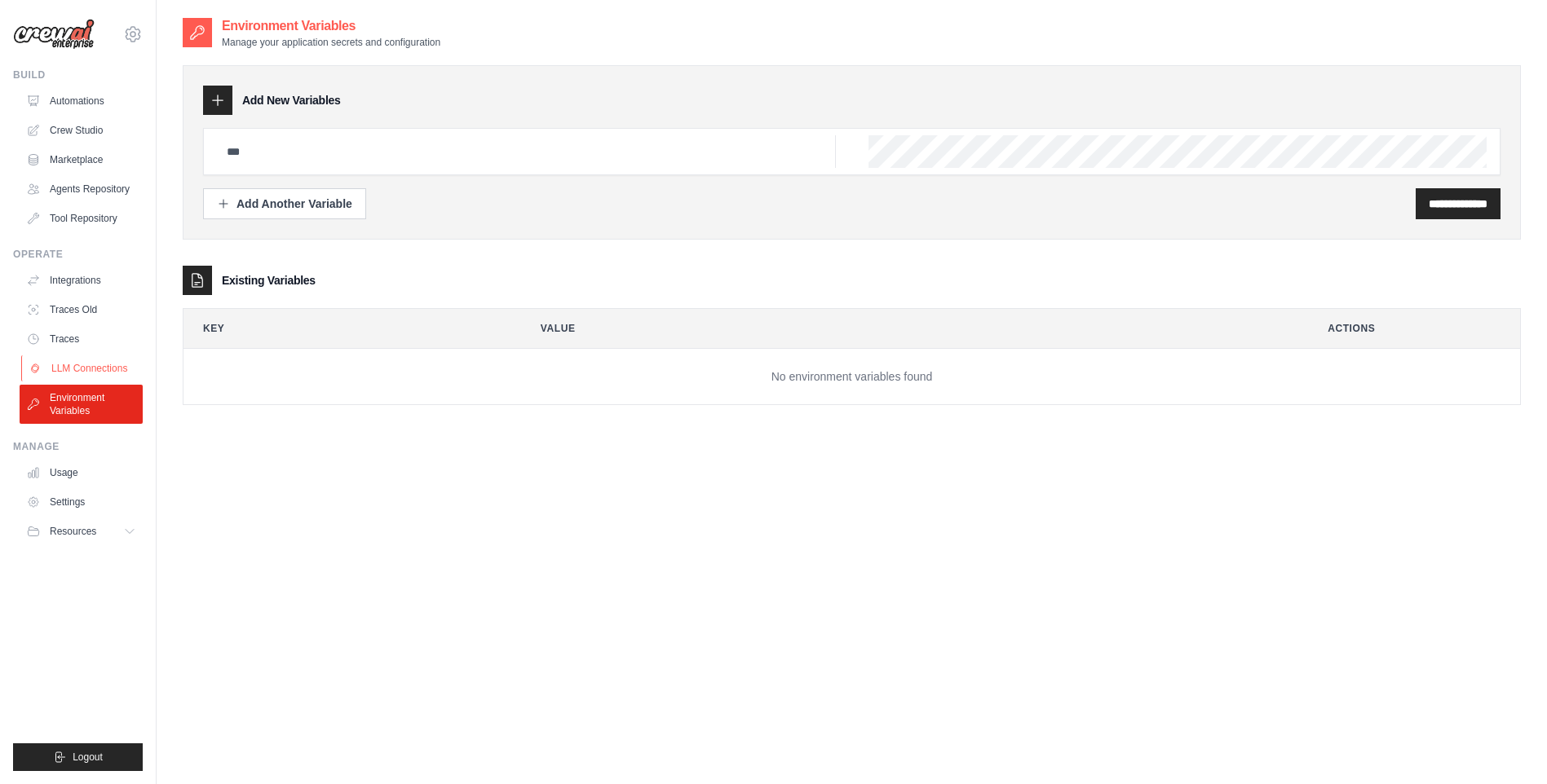
click at [87, 366] on link "LLM Connections" at bounding box center [83, 368] width 124 height 26
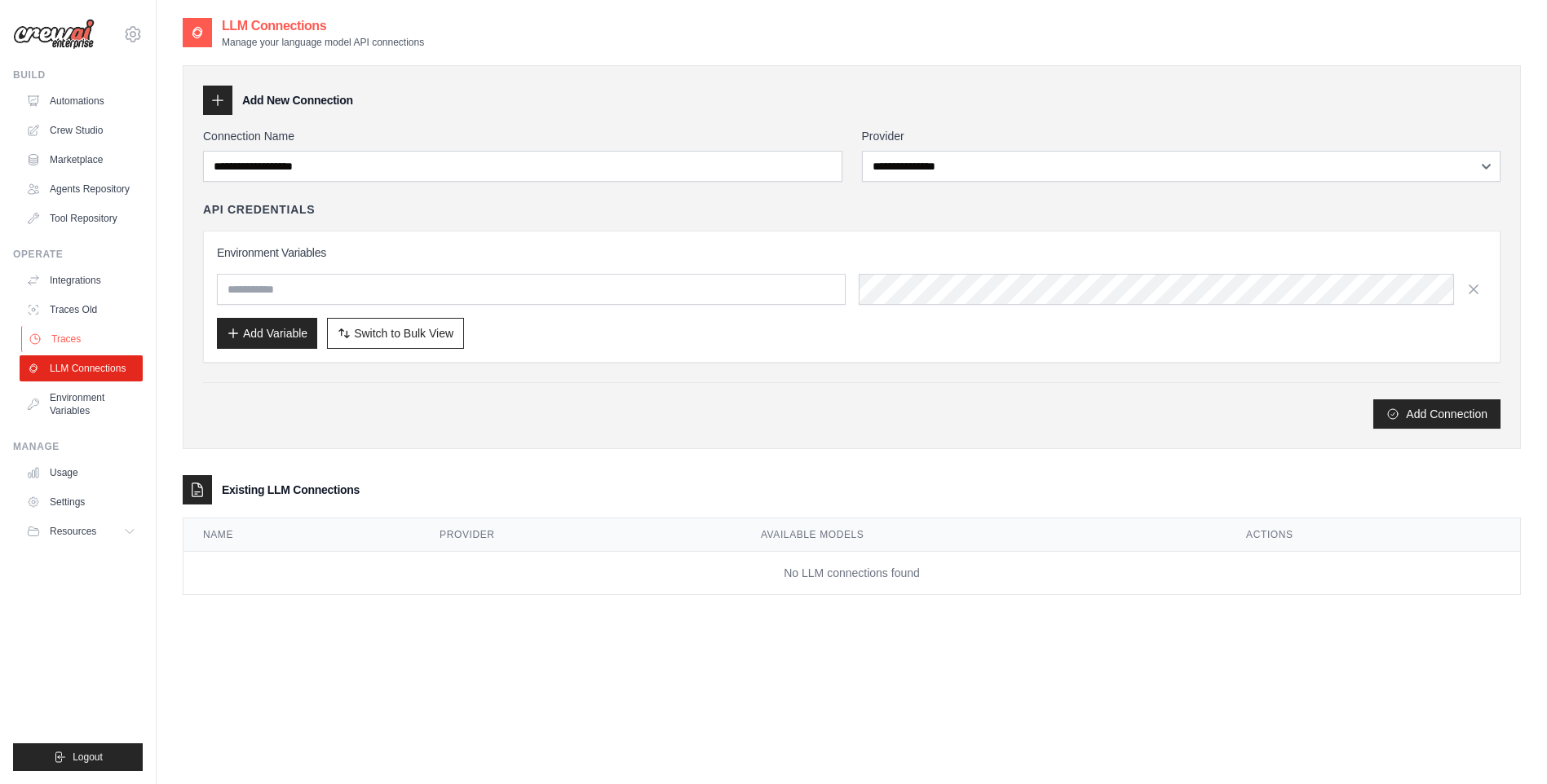
click at [77, 331] on link "Traces" at bounding box center [83, 338] width 124 height 26
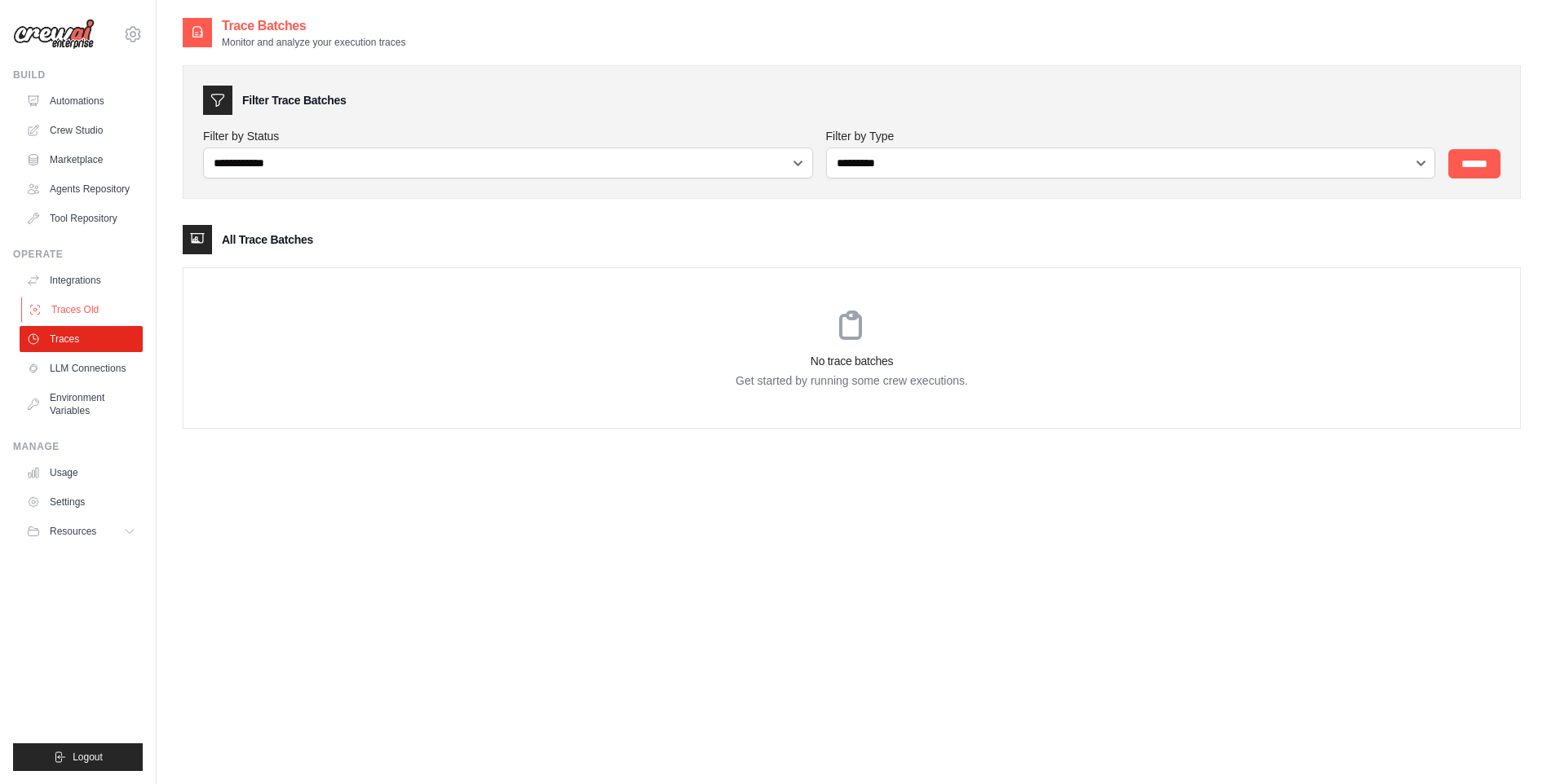
click at [86, 314] on link "Traces Old" at bounding box center [83, 310] width 124 height 26
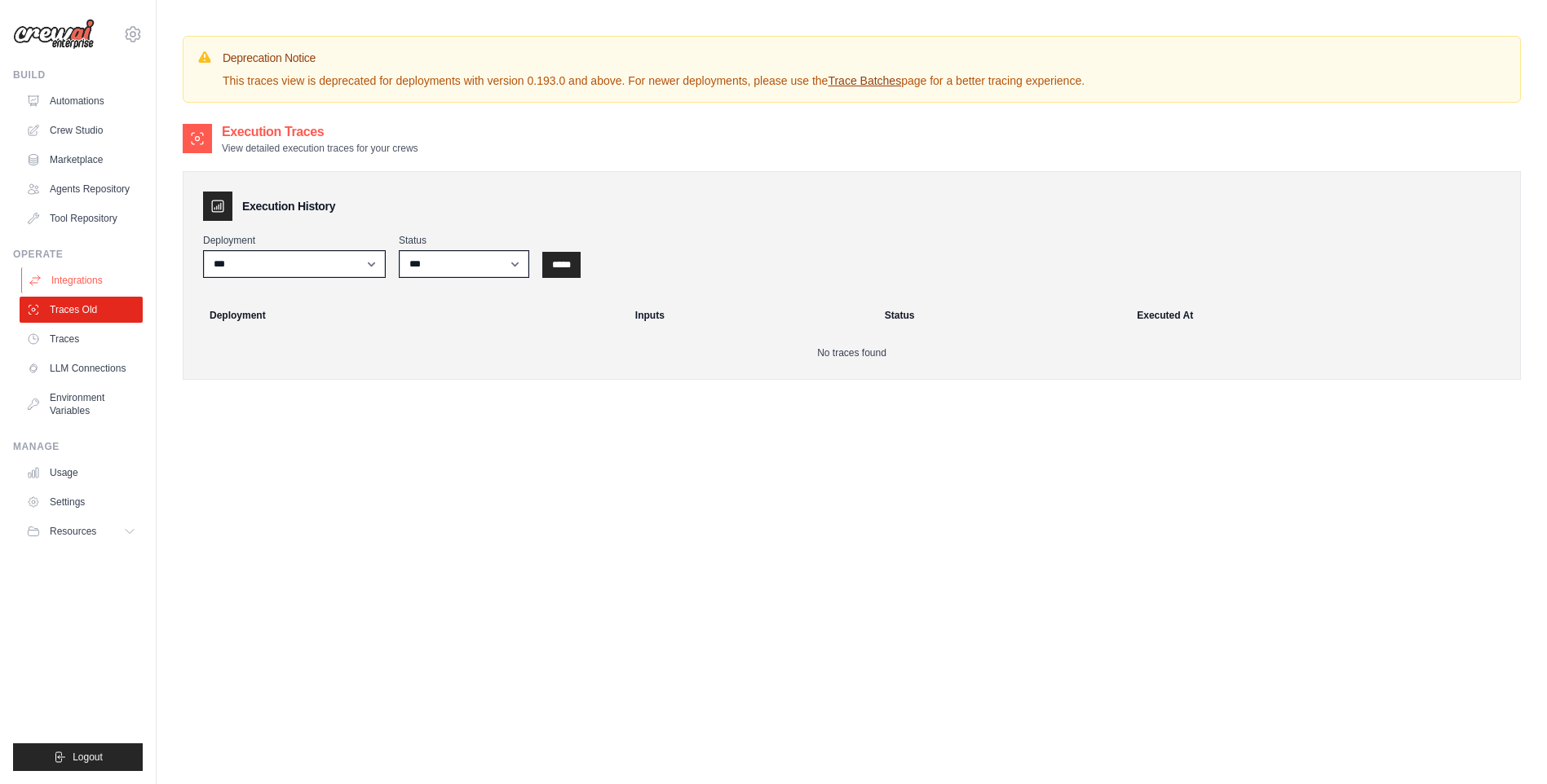
click at [86, 288] on link "Integrations" at bounding box center [83, 280] width 124 height 26
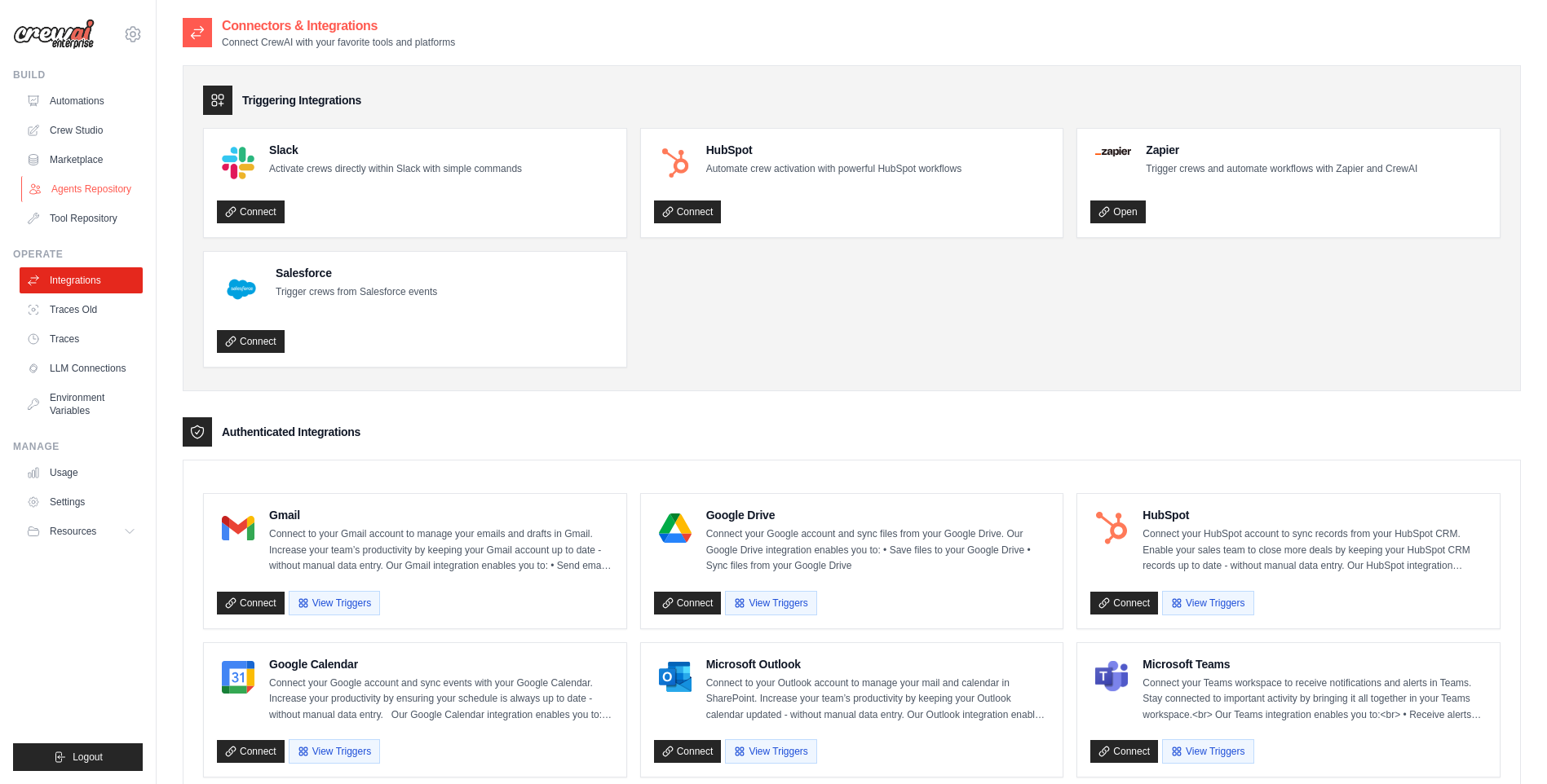
click at [113, 200] on link "Agents Repository" at bounding box center [83, 189] width 124 height 26
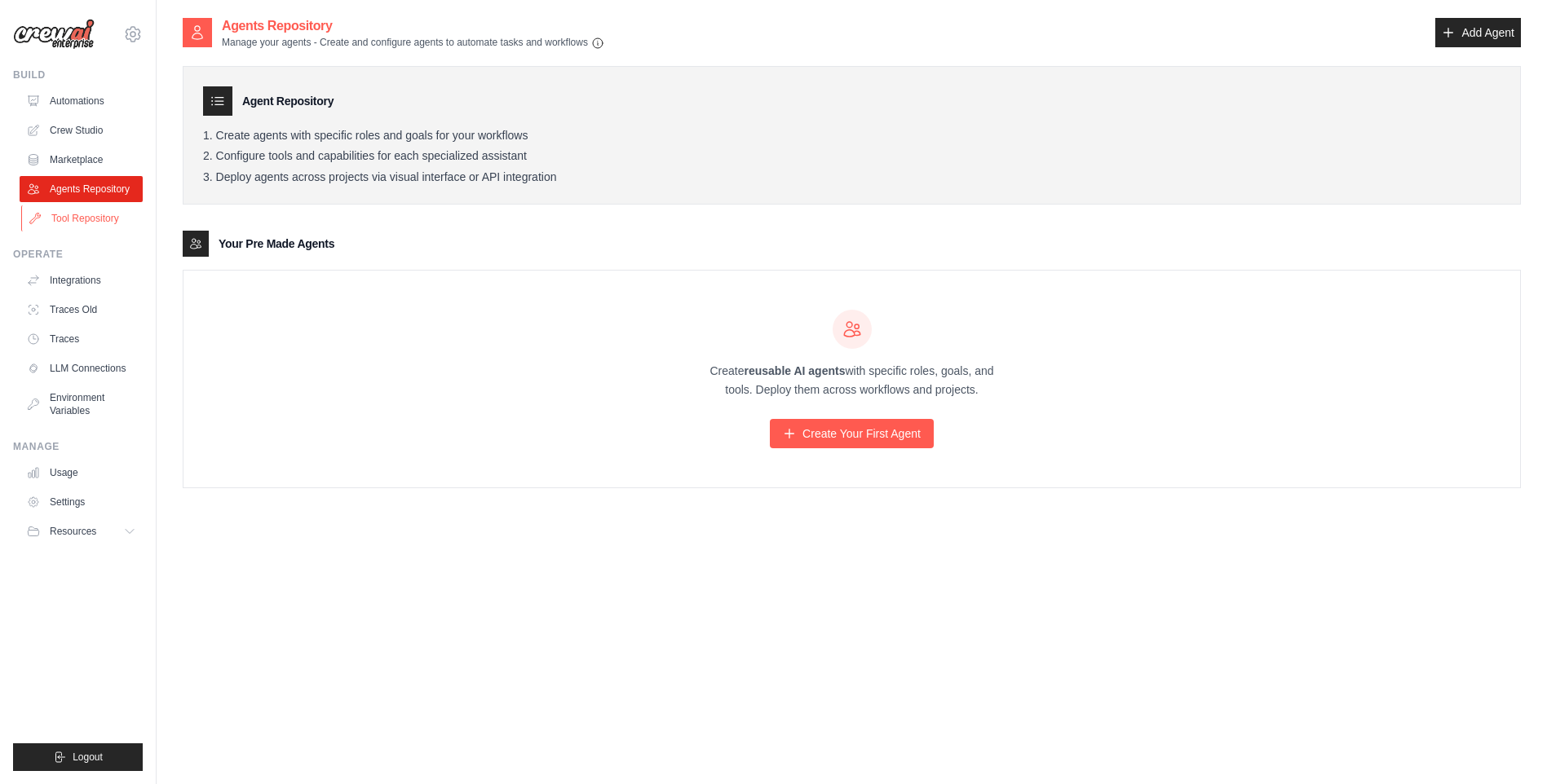
click at [103, 217] on link "Tool Repository" at bounding box center [83, 218] width 124 height 26
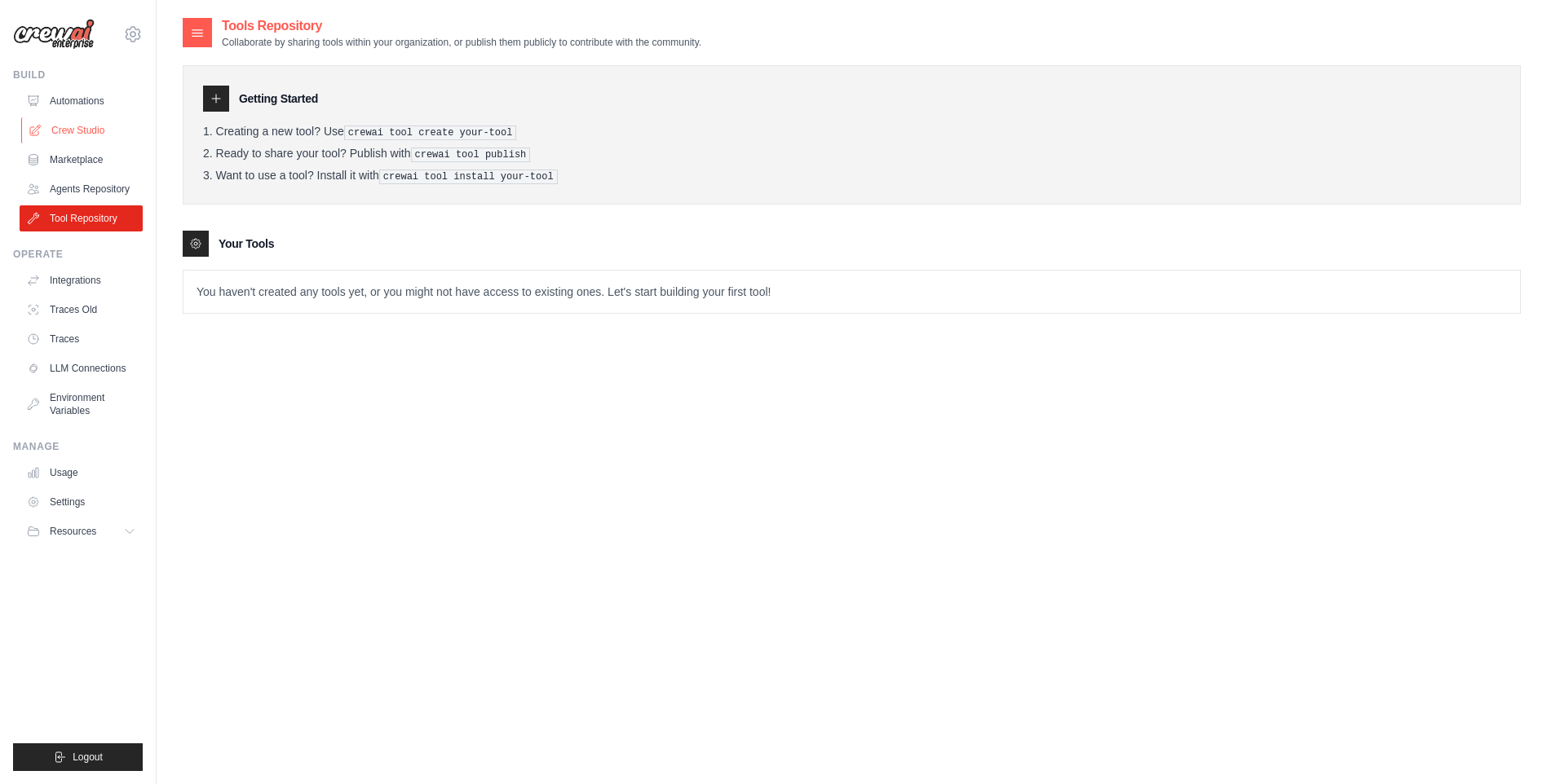
click at [77, 128] on link "Crew Studio" at bounding box center [83, 130] width 124 height 26
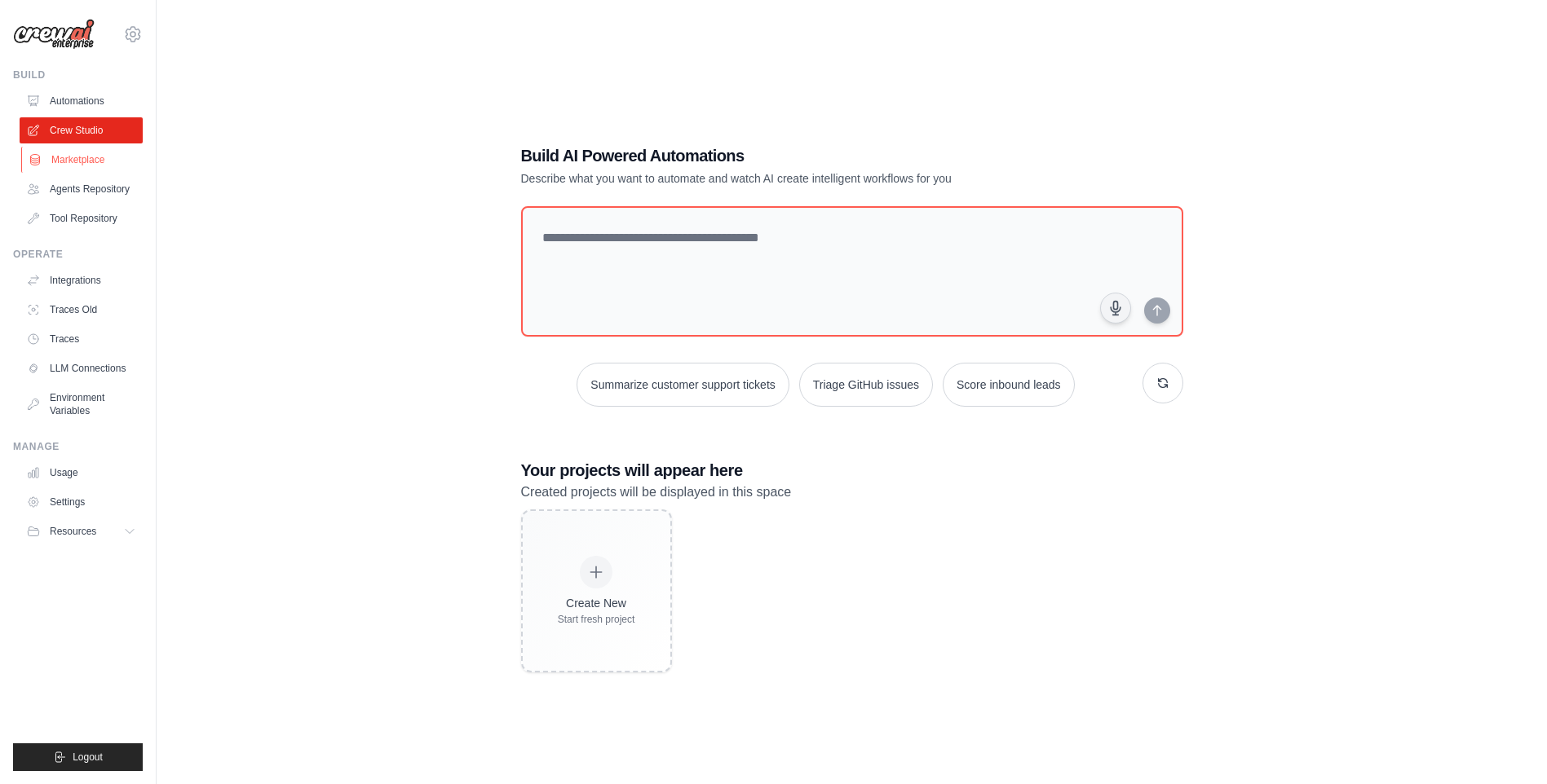
click at [75, 159] on link "Marketplace" at bounding box center [83, 159] width 124 height 26
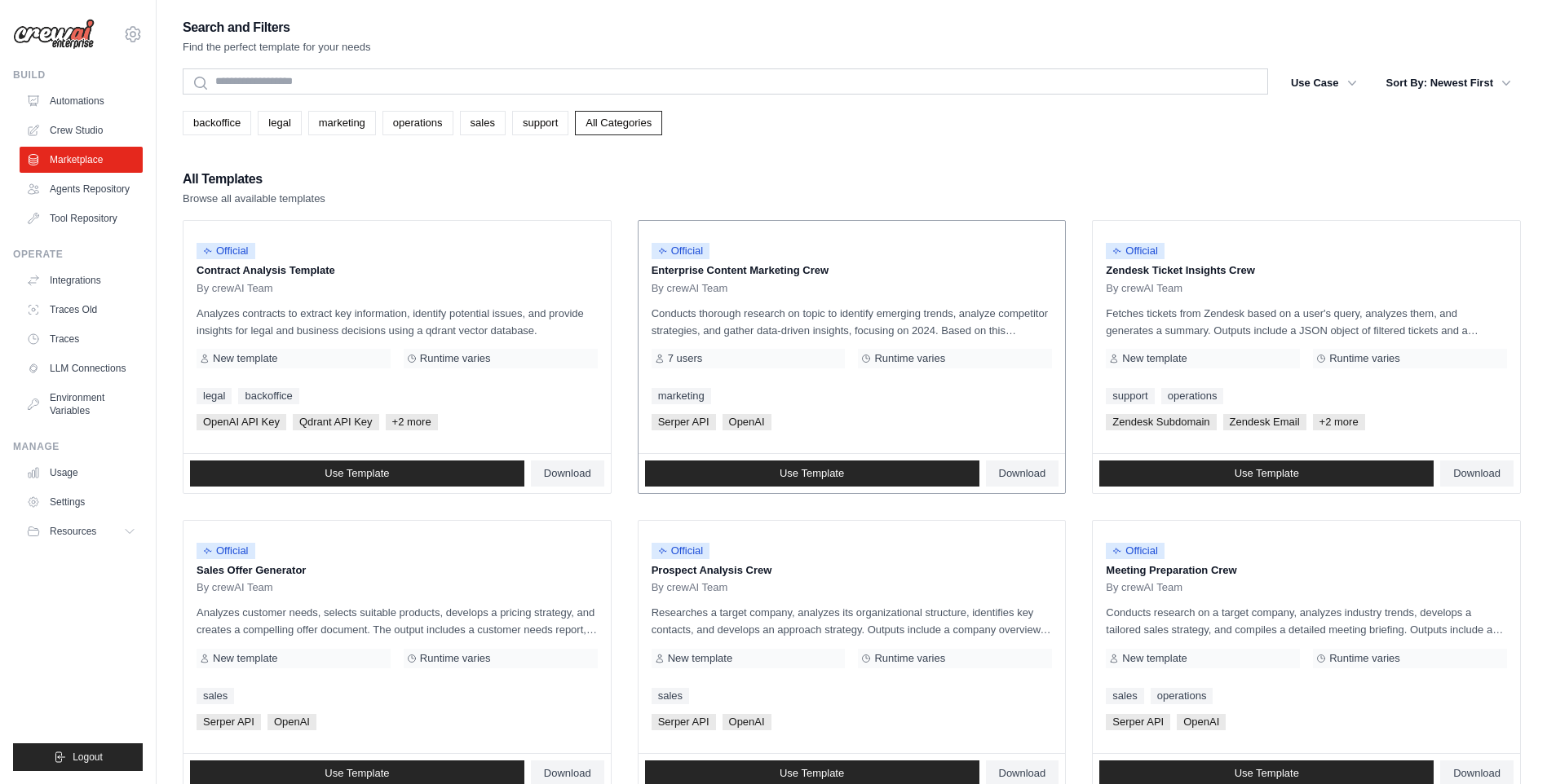
click at [846, 296] on div "Official Enterprise Content Marketing Crew By crewAI Team Conducts thorough res…" at bounding box center [851, 337] width 427 height 233
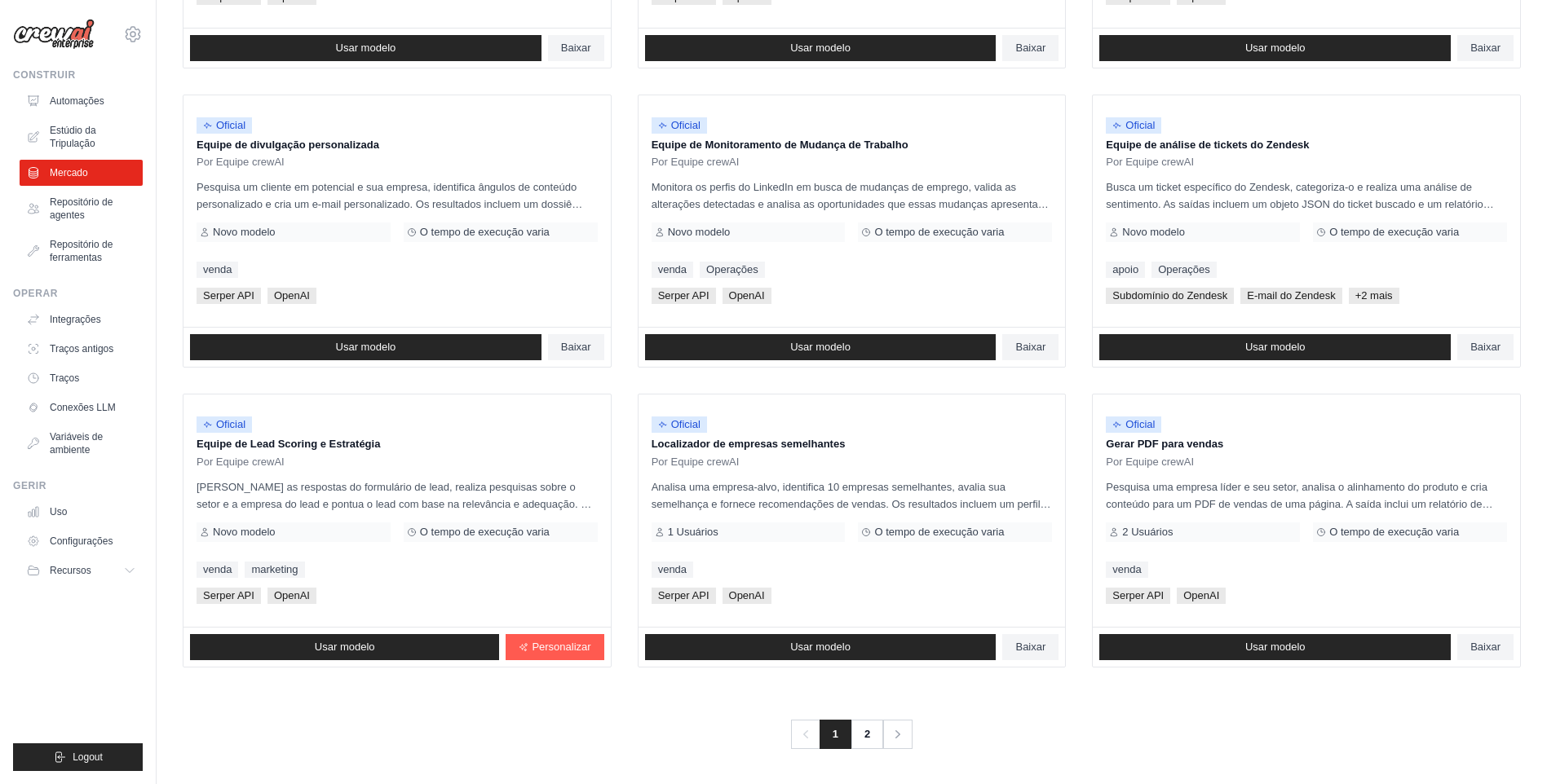
scroll to position [727, 0]
click at [876, 729] on link "2" at bounding box center [868, 734] width 32 height 30
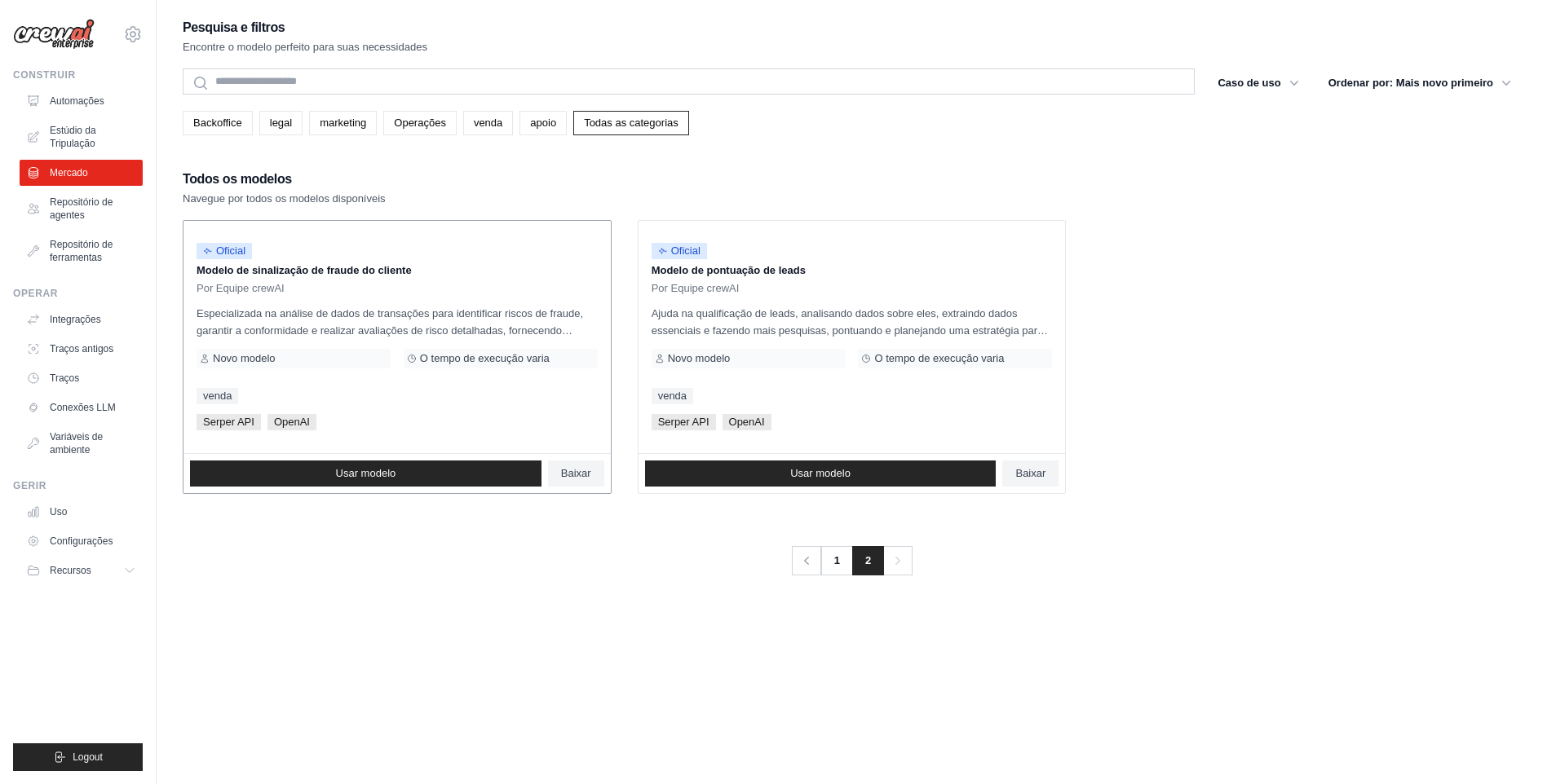
click at [428, 357] on span "O tempo de execução varia" at bounding box center [484, 359] width 130 height 13
click at [362, 361] on div "Novo modelo" at bounding box center [294, 359] width 194 height 20
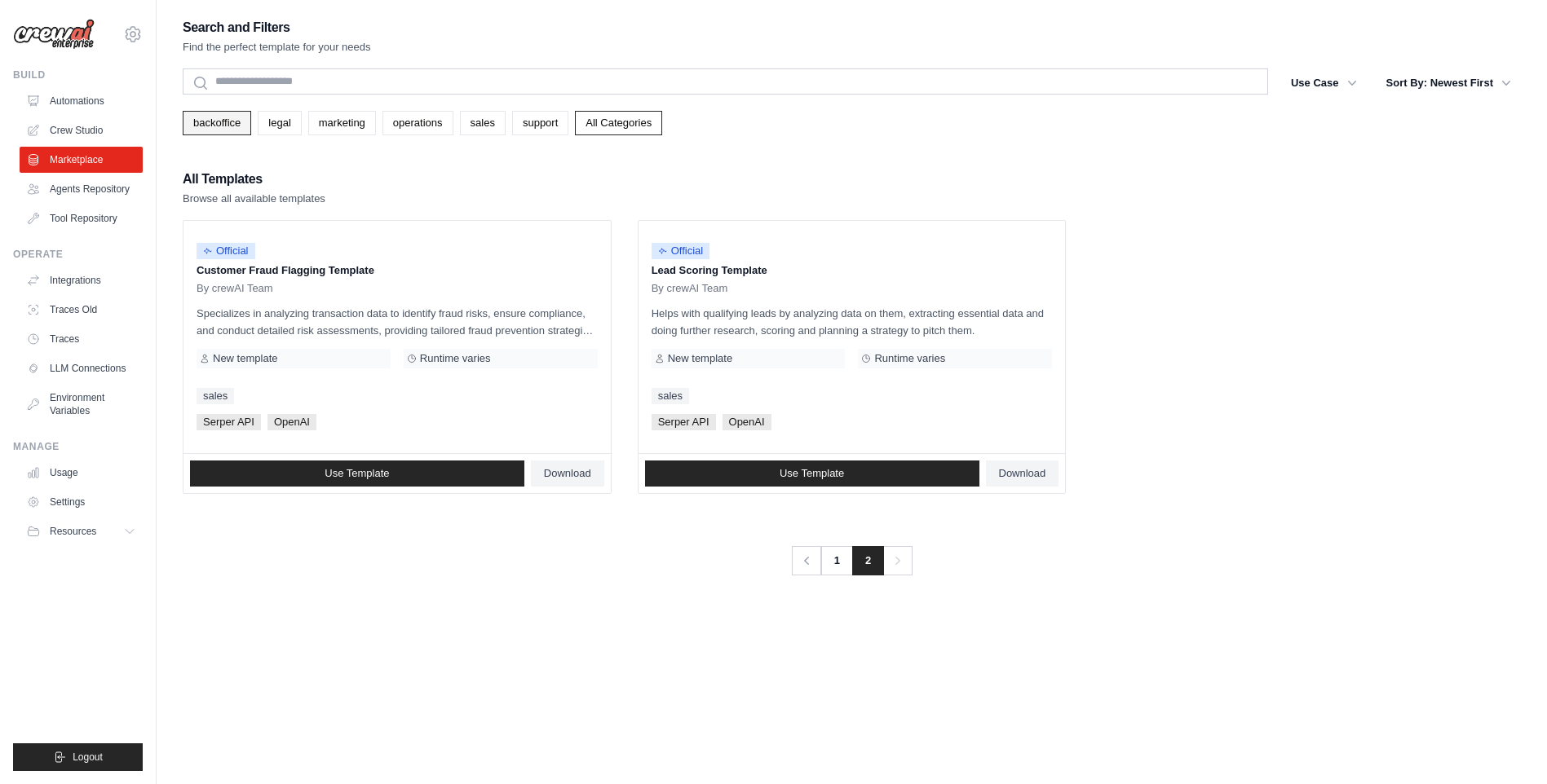
click at [224, 124] on link "backoffice" at bounding box center [217, 123] width 69 height 24
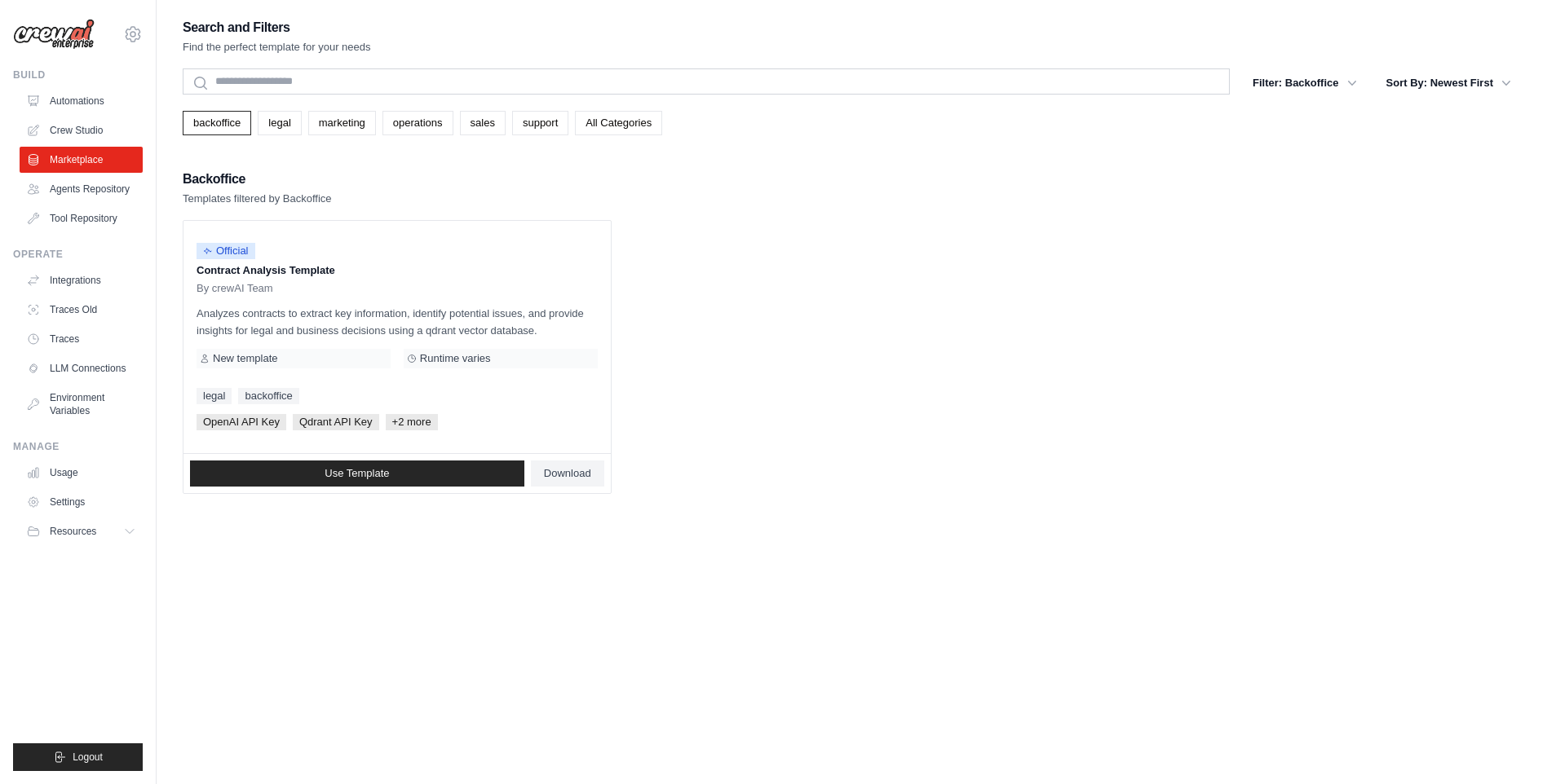
click at [922, 326] on ul "Official Contract Analysis Template By crewAI Team Analyzes contracts to extrac…" at bounding box center [851, 357] width 1338 height 274
click at [344, 633] on div "Search and Filters Find the perfect template for your needs Search Filter: Back…" at bounding box center [851, 408] width 1338 height 784
click at [88, 500] on link "Settings" at bounding box center [83, 502] width 124 height 26
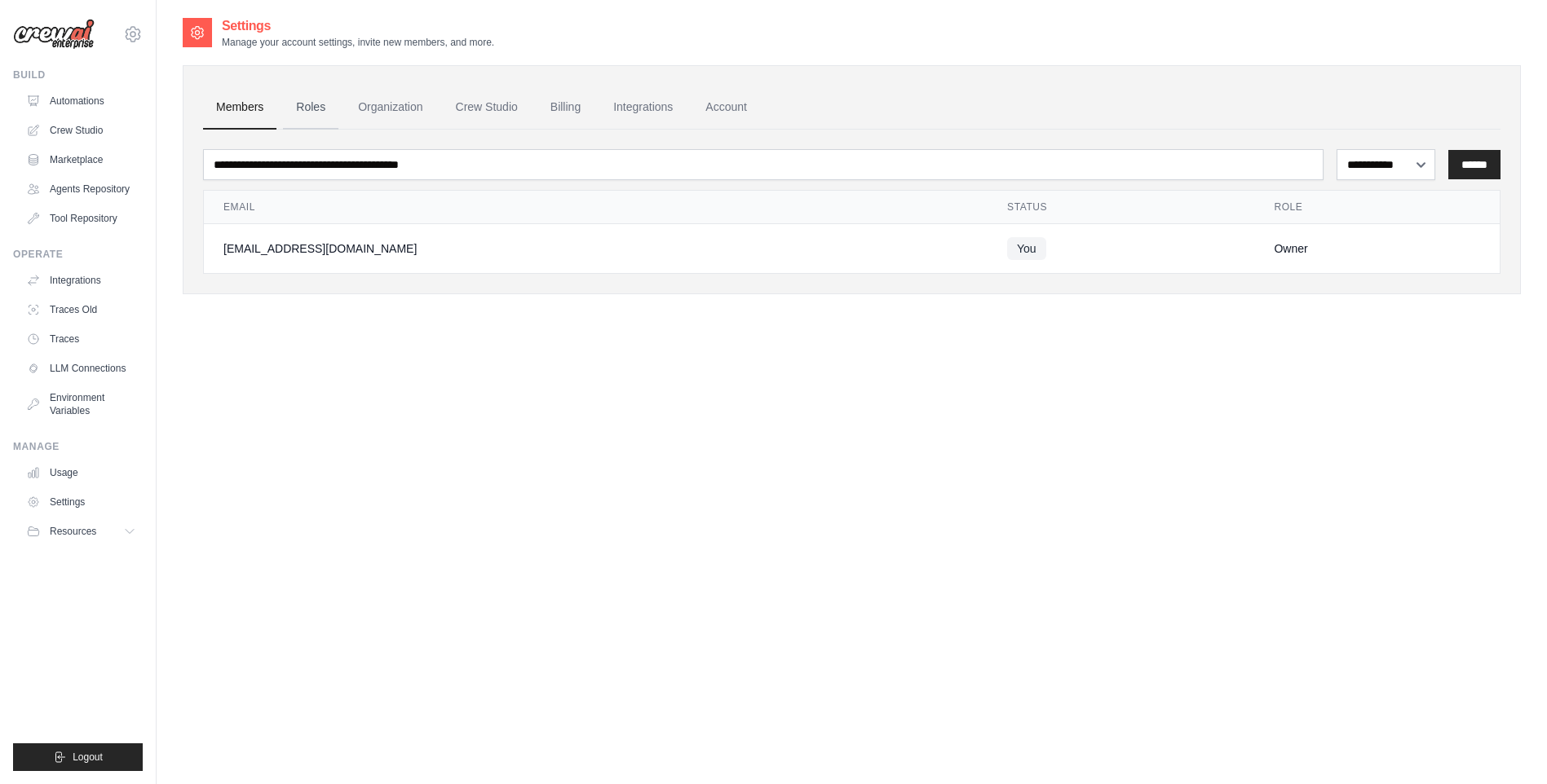
click at [310, 115] on link "Roles" at bounding box center [311, 107] width 56 height 44
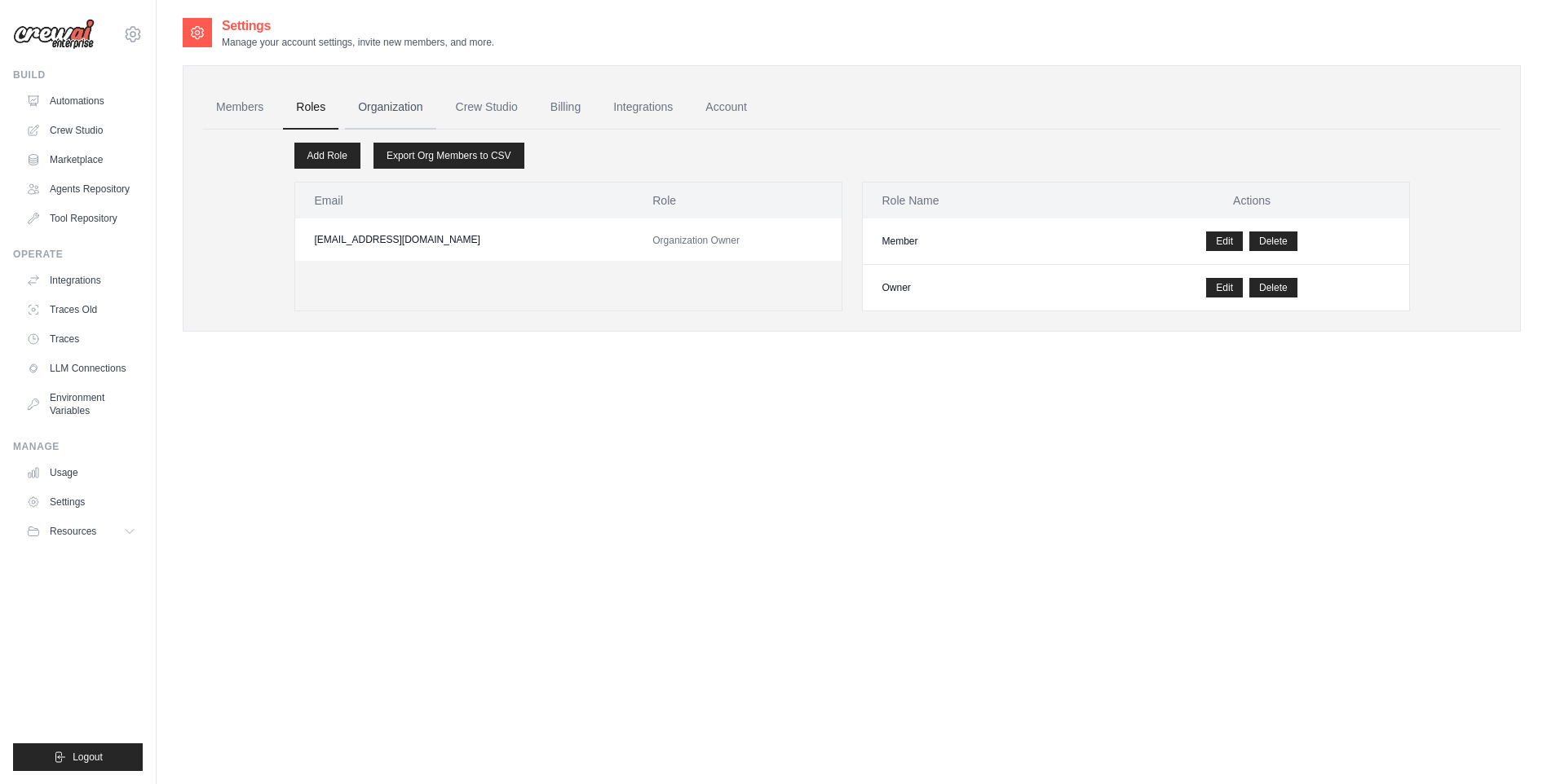
click at [387, 98] on link "Organization" at bounding box center [389, 107] width 90 height 44
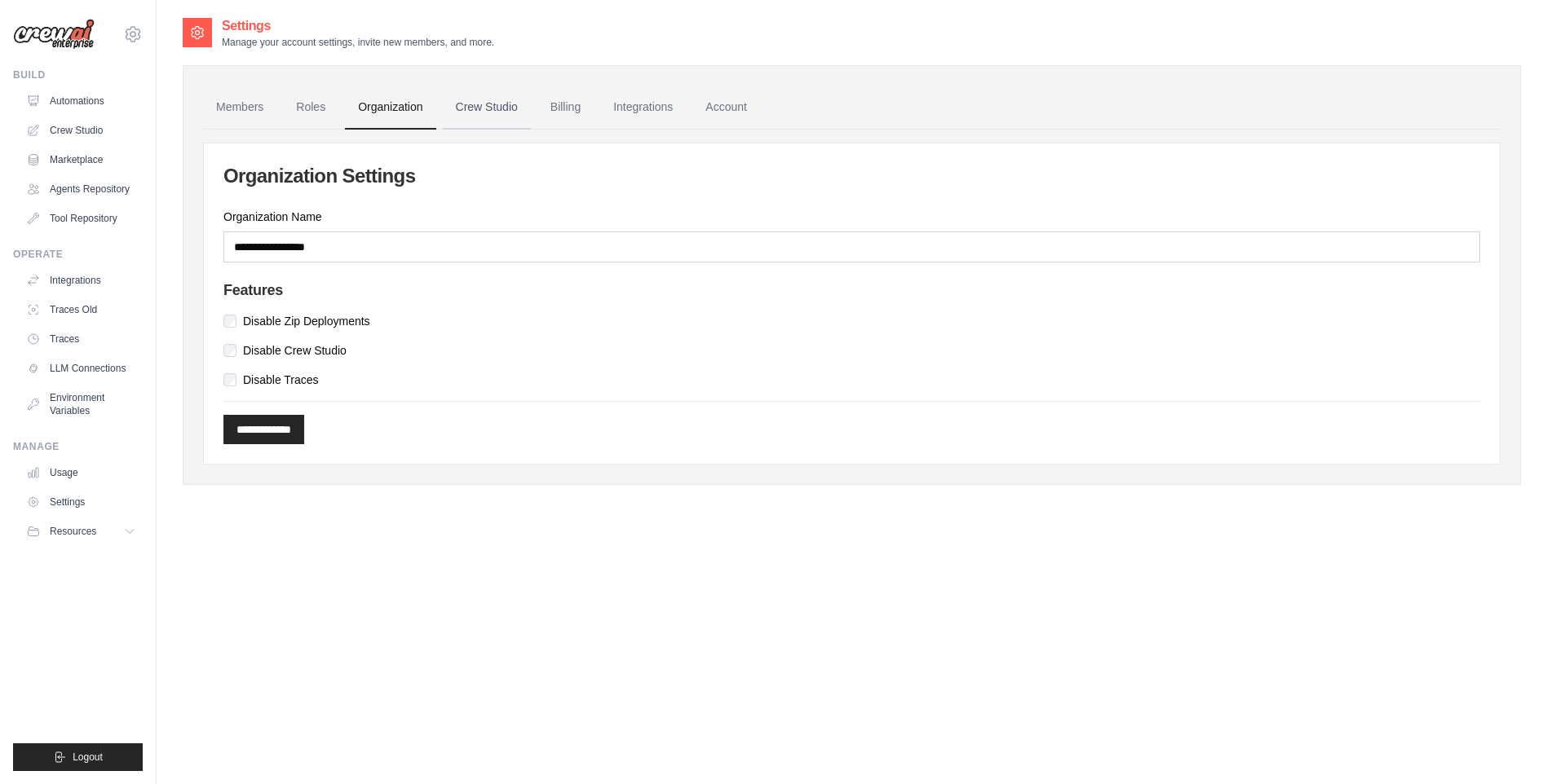
click at [493, 105] on link "Crew Studio" at bounding box center [487, 107] width 88 height 44
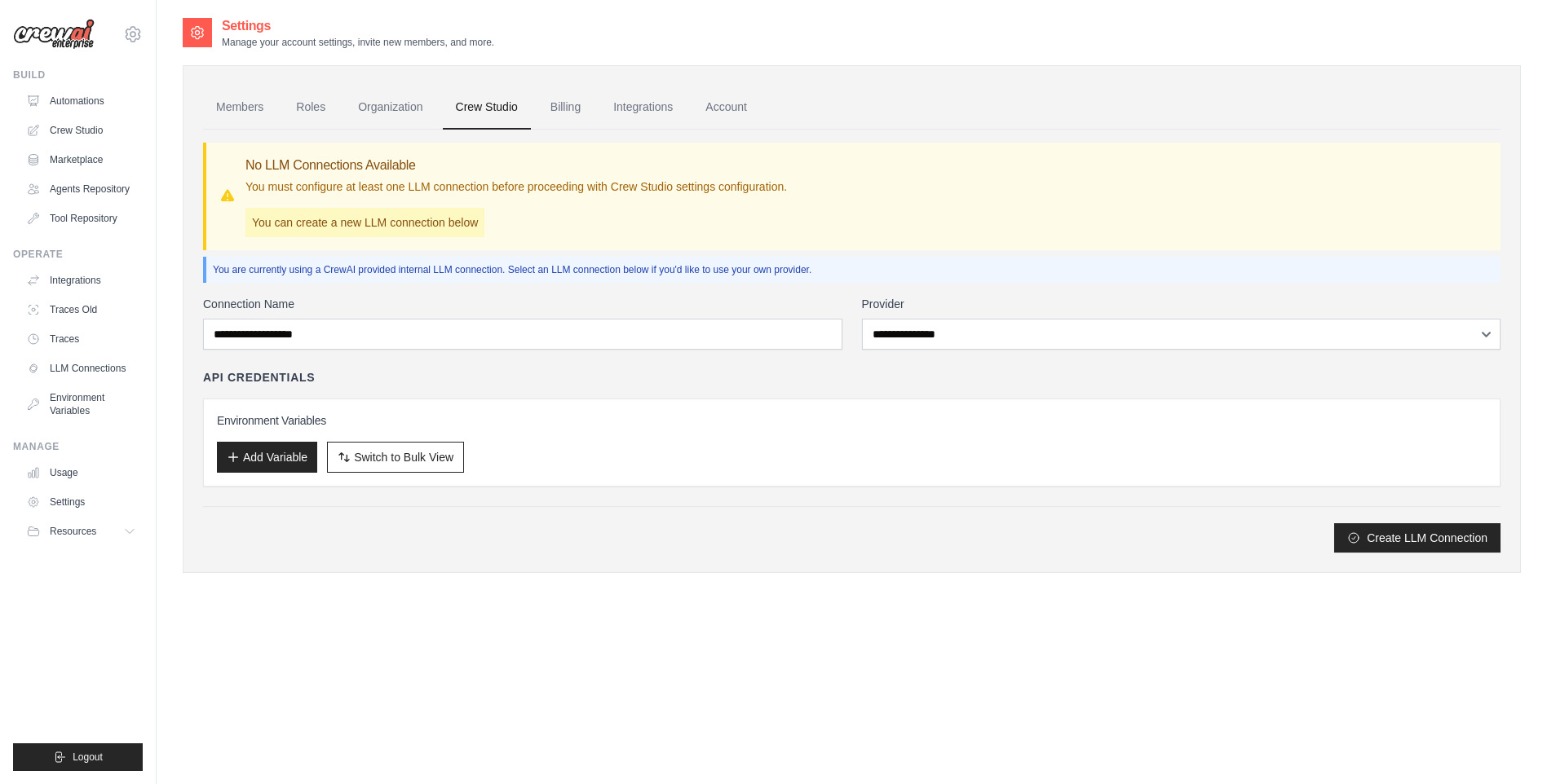
click at [559, 107] on link "Billing" at bounding box center [565, 107] width 56 height 44
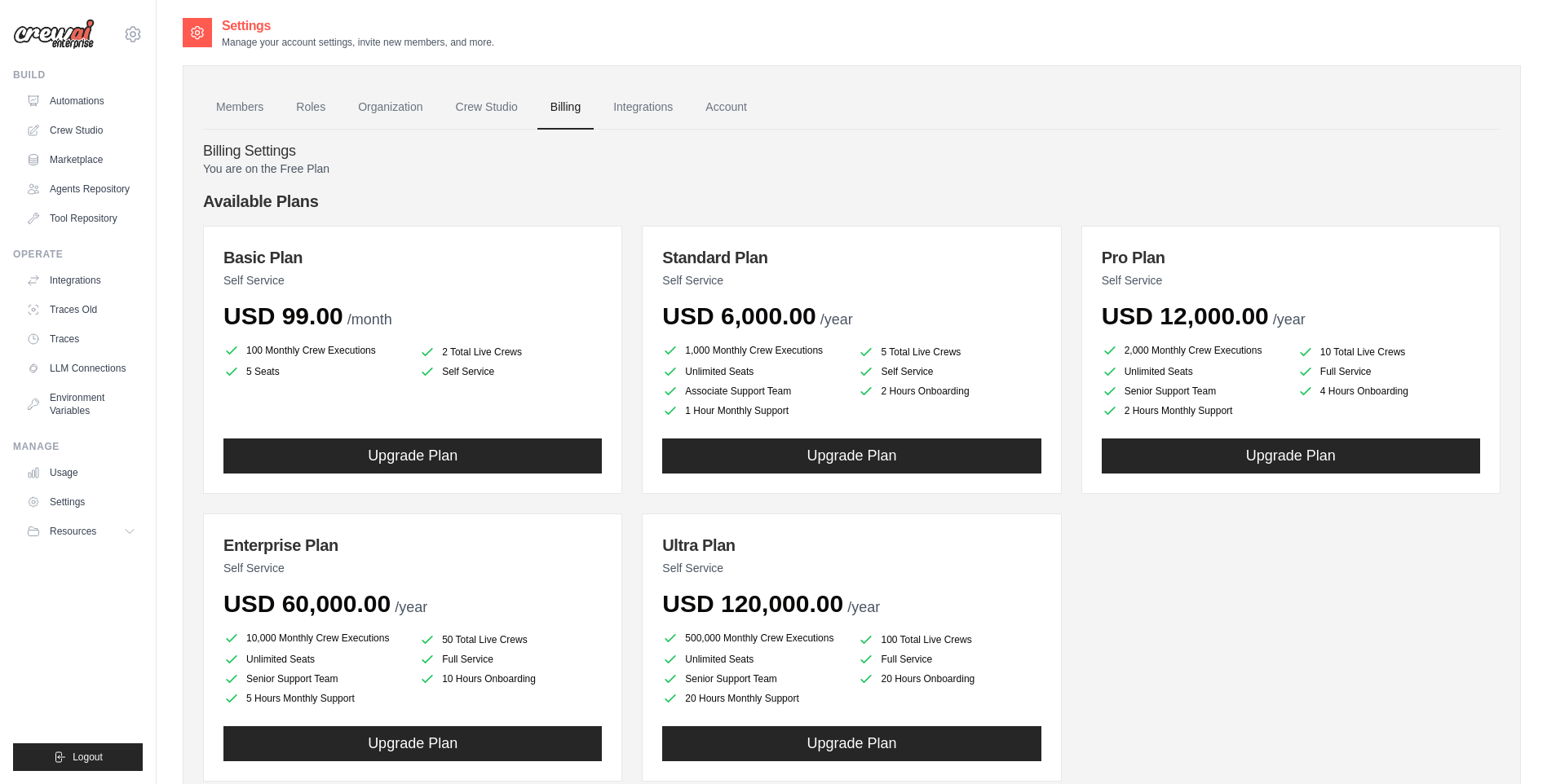
click at [195, 115] on div "Members Roles Organization Crew Studio Billing Integrations Account Billing Set…" at bounding box center [851, 451] width 1338 height 772
click at [212, 108] on link "Members" at bounding box center [240, 107] width 73 height 44
